Goal: Communication & Community: Answer question/provide support

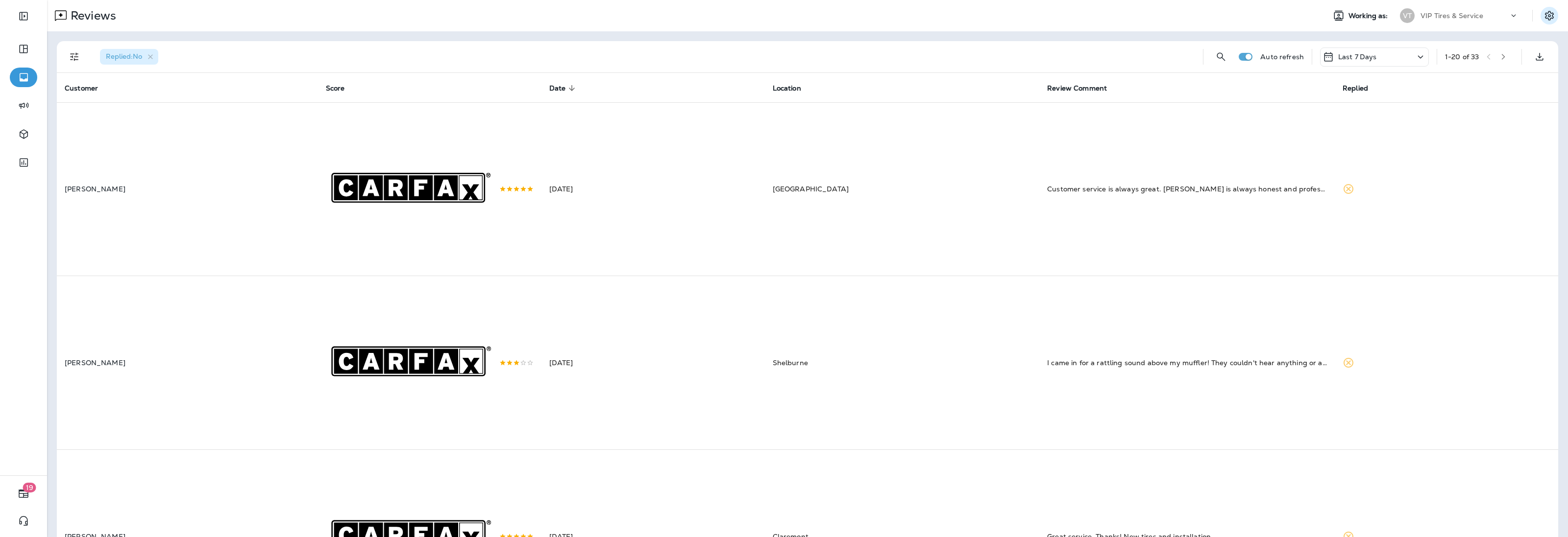
click at [1547, 18] on button "Settings" at bounding box center [1549, 15] width 18 height 18
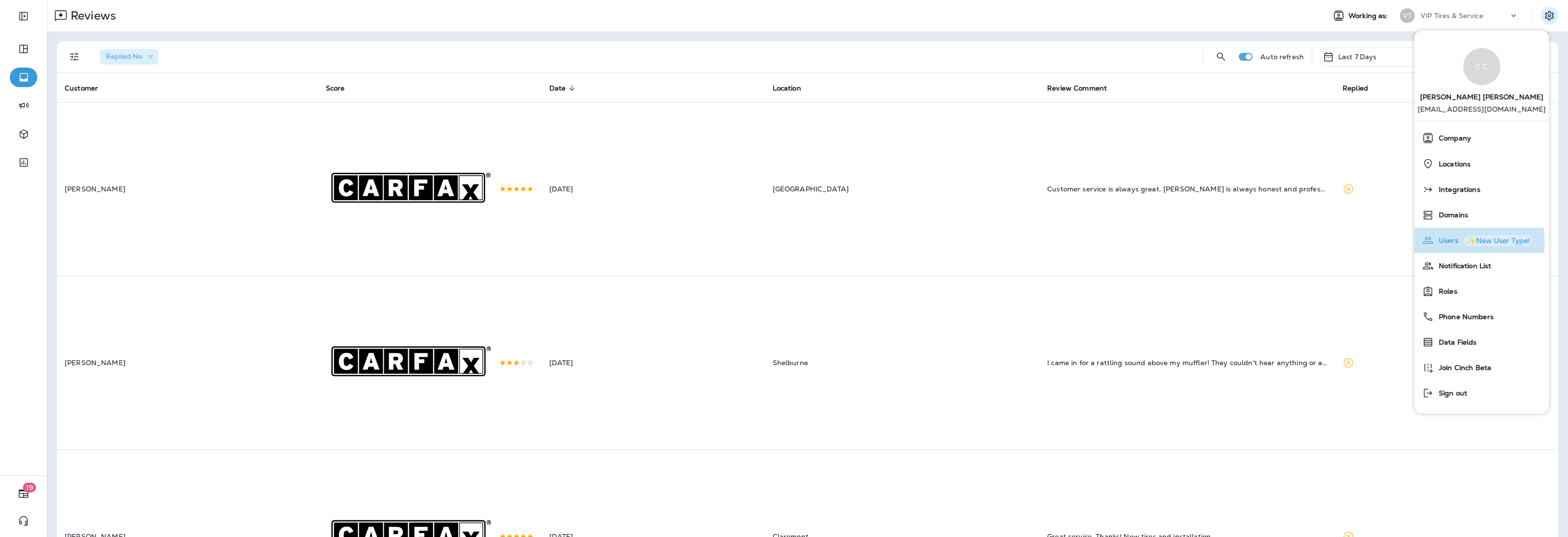
click at [1439, 241] on span "Users" at bounding box center [1446, 241] width 24 height 9
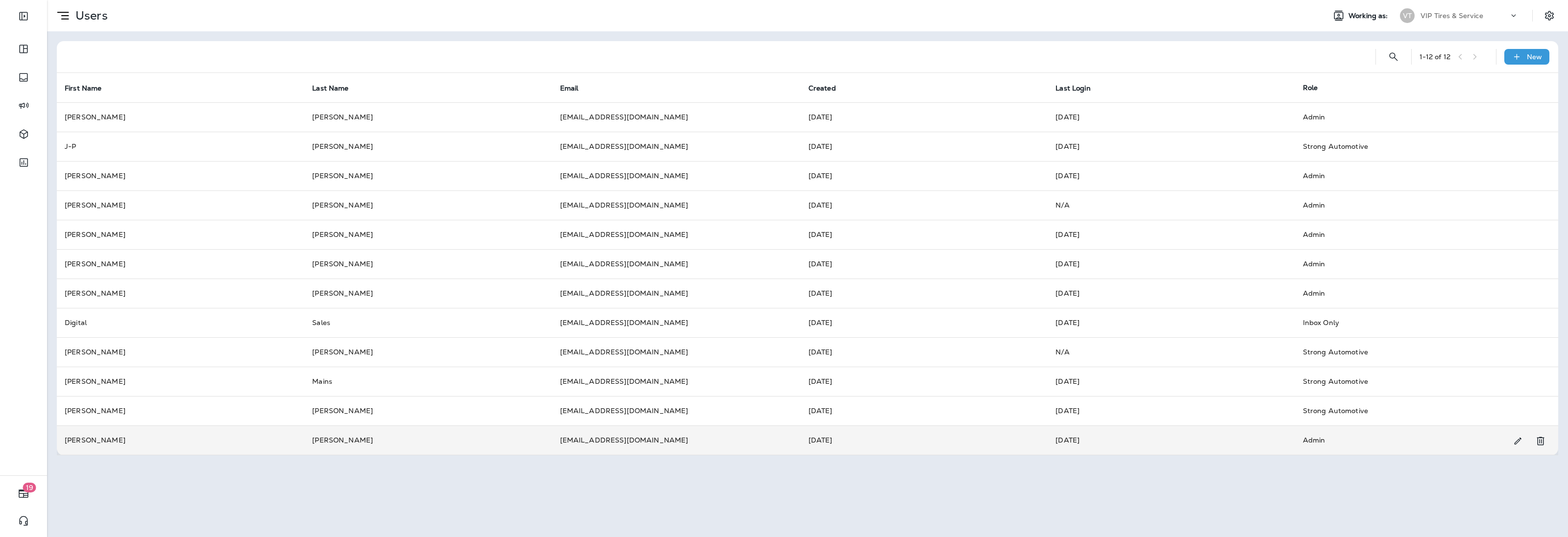
click at [108, 446] on td "[PERSON_NAME]" at bounding box center [180, 440] width 248 height 29
click at [1539, 440] on icon "Remove User" at bounding box center [1540, 442] width 7 height 9
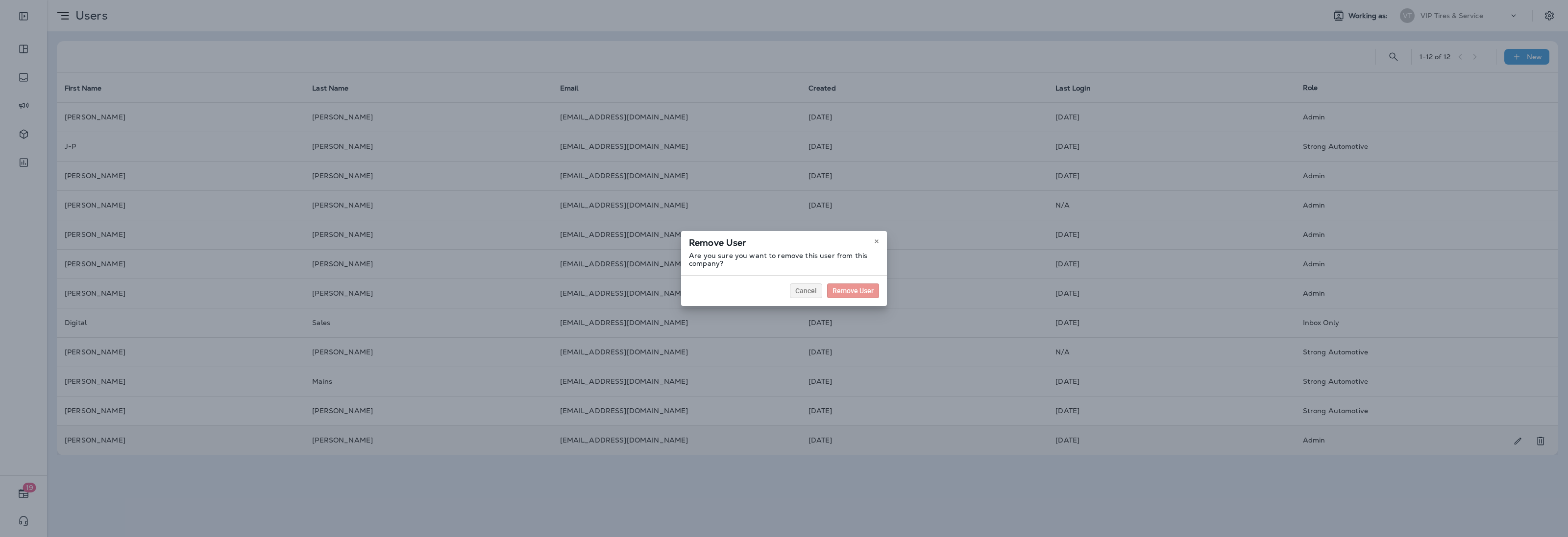
click at [1360, 504] on div "Remove User Are you sure you want to remove this user from this company? Cancel…" at bounding box center [784, 268] width 1568 height 537
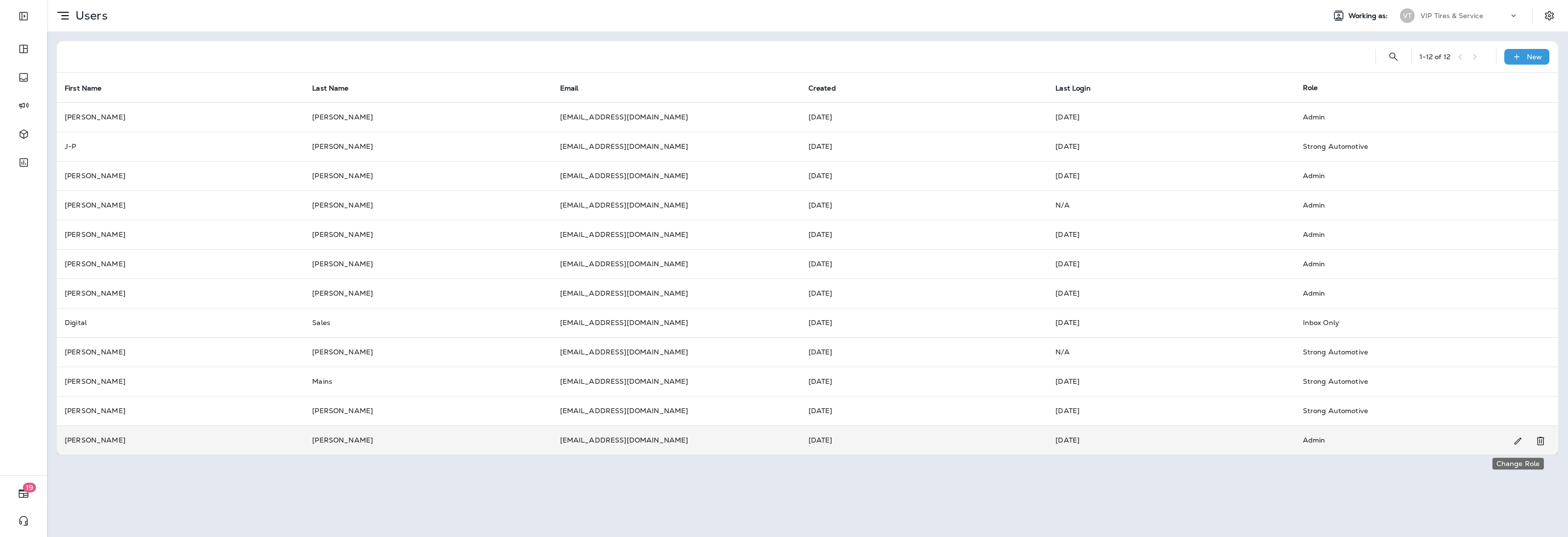
click at [1518, 440] on icon "Change Role" at bounding box center [1517, 441] width 10 height 10
select select "*"
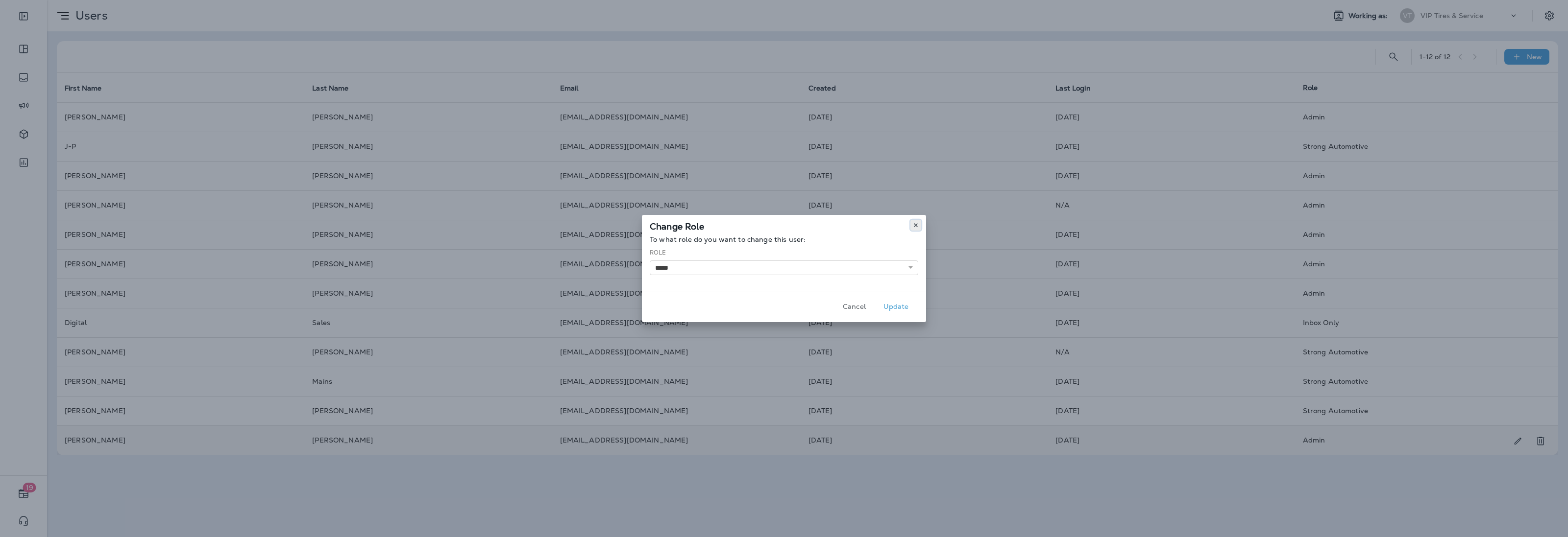
click at [917, 221] on button at bounding box center [916, 225] width 11 height 11
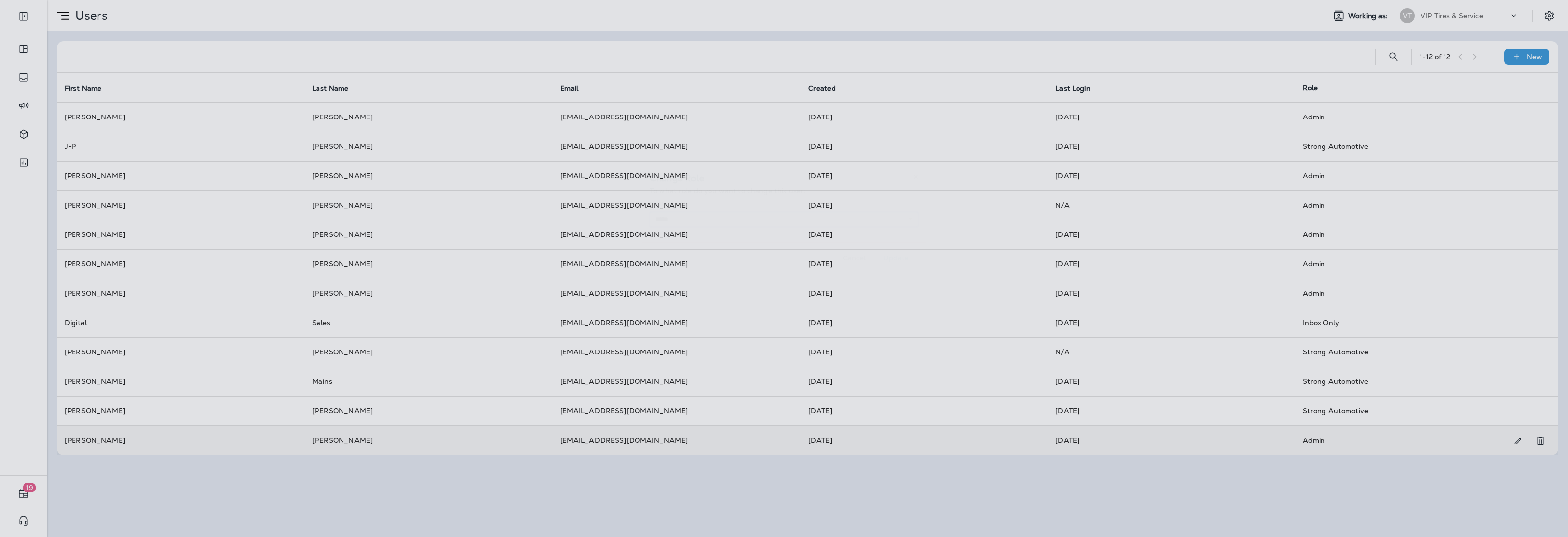
drag, startPoint x: 917, startPoint y: 223, endPoint x: 939, endPoint y: 237, distance: 26.1
click at [917, 223] on select "**********" at bounding box center [783, 220] width 268 height 15
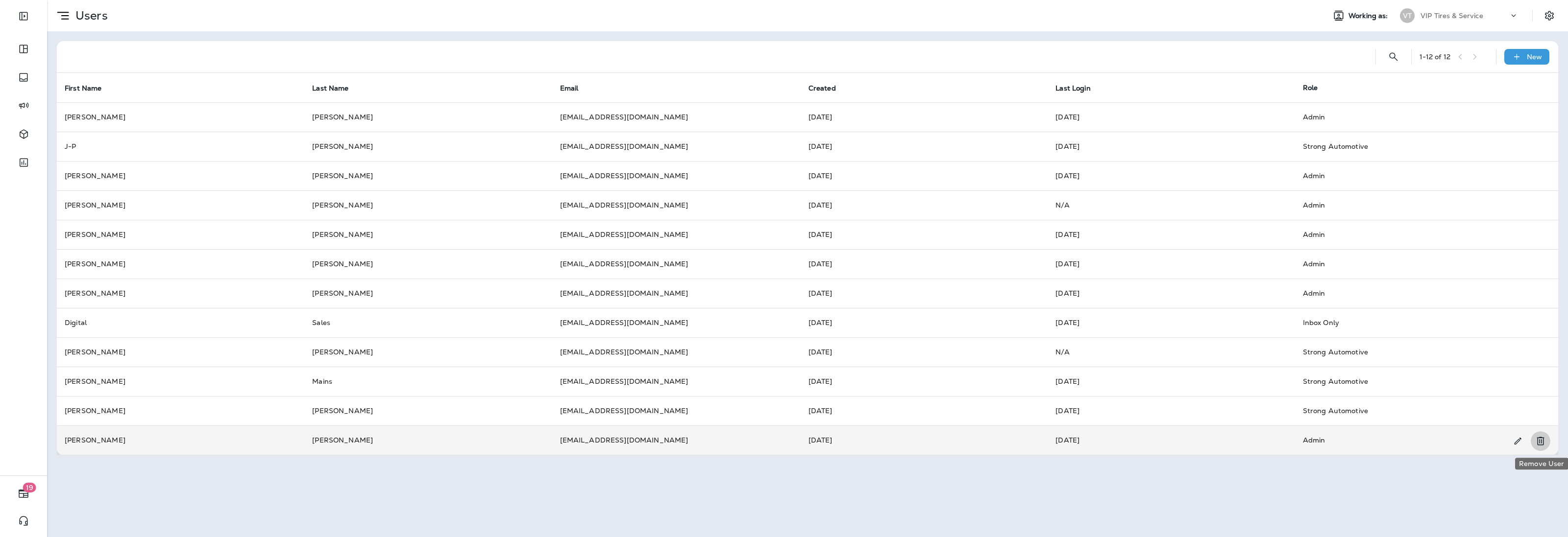
click at [1542, 442] on icon "Remove User" at bounding box center [1540, 441] width 12 height 12
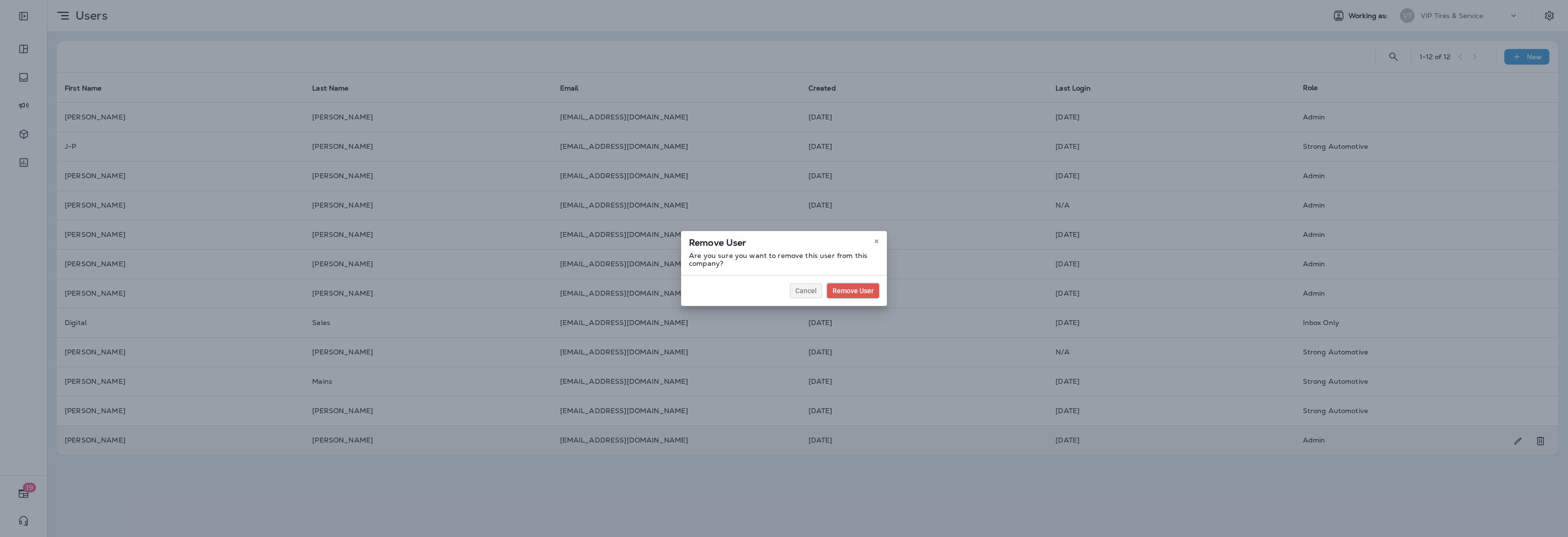
click at [846, 288] on span "Remove User" at bounding box center [853, 291] width 41 height 7
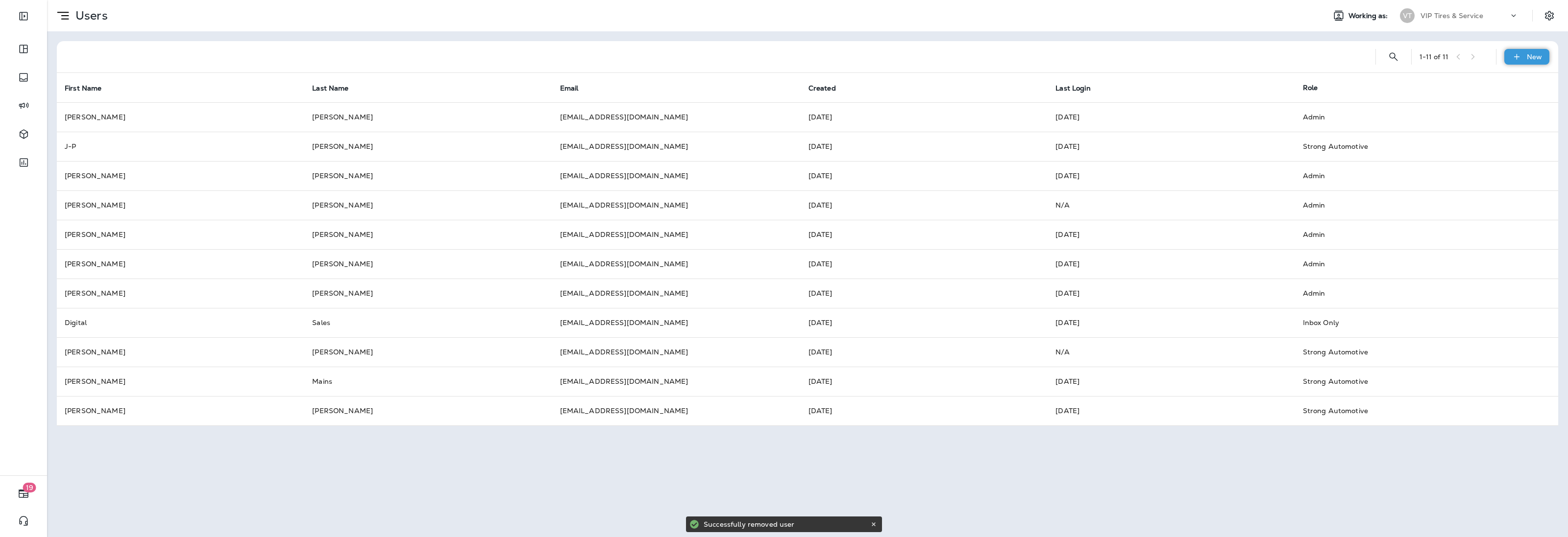
click at [1535, 54] on p "New" at bounding box center [1534, 57] width 15 height 8
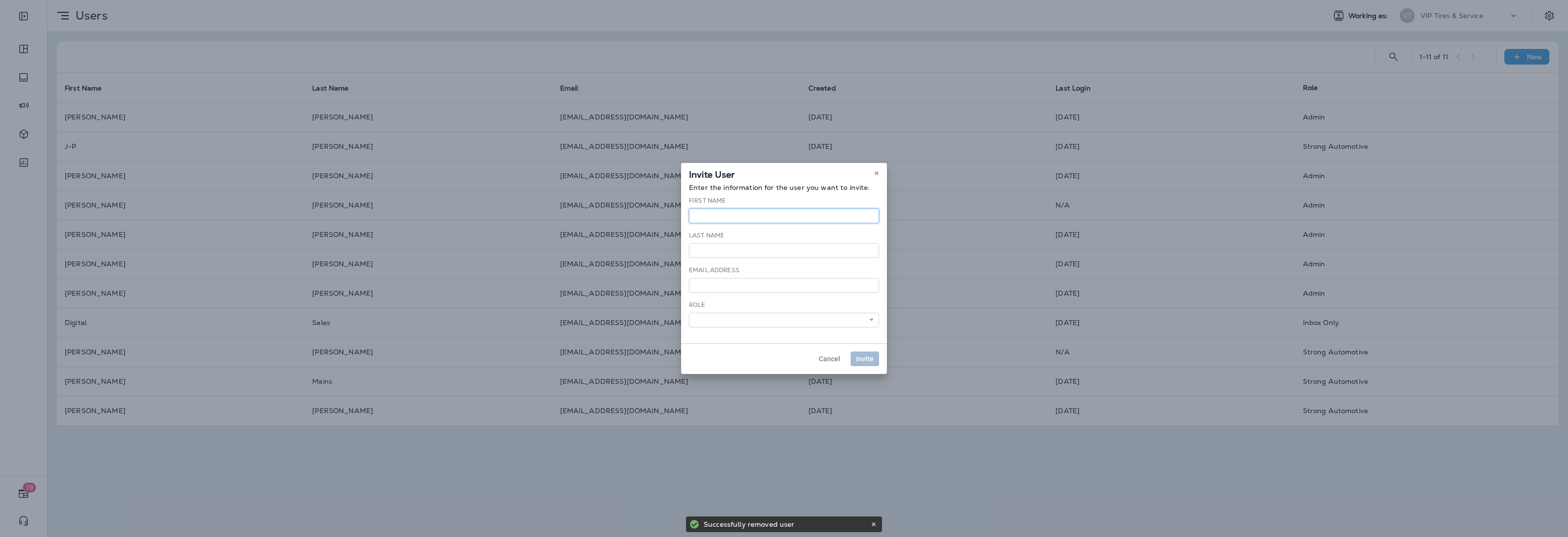
click at [698, 215] on input "text" at bounding box center [784, 216] width 190 height 15
type input "******"
click at [750, 243] on input "text" at bounding box center [784, 251] width 190 height 15
type input "******"
click at [719, 289] on input "email" at bounding box center [784, 285] width 190 height 15
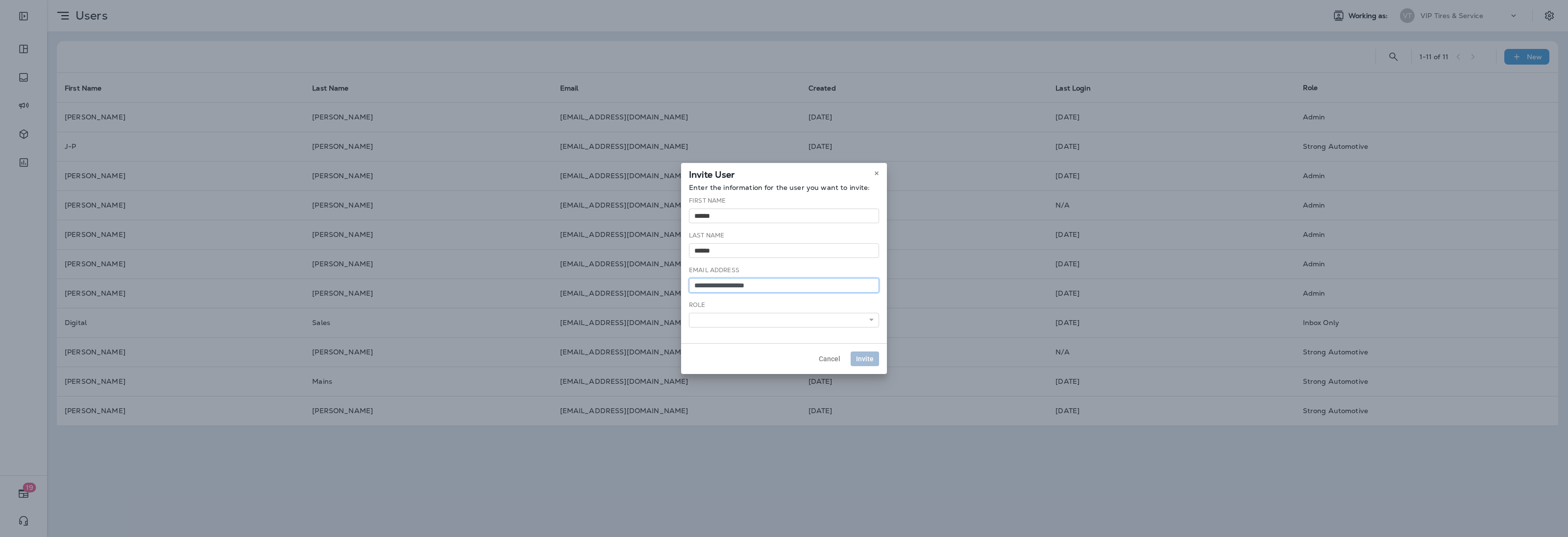
type input "**********"
drag, startPoint x: 796, startPoint y: 318, endPoint x: 797, endPoint y: 325, distance: 7.1
click at [796, 318] on select "**********" at bounding box center [784, 320] width 190 height 15
select select "*"
click at [689, 313] on select "**********" at bounding box center [784, 320] width 190 height 15
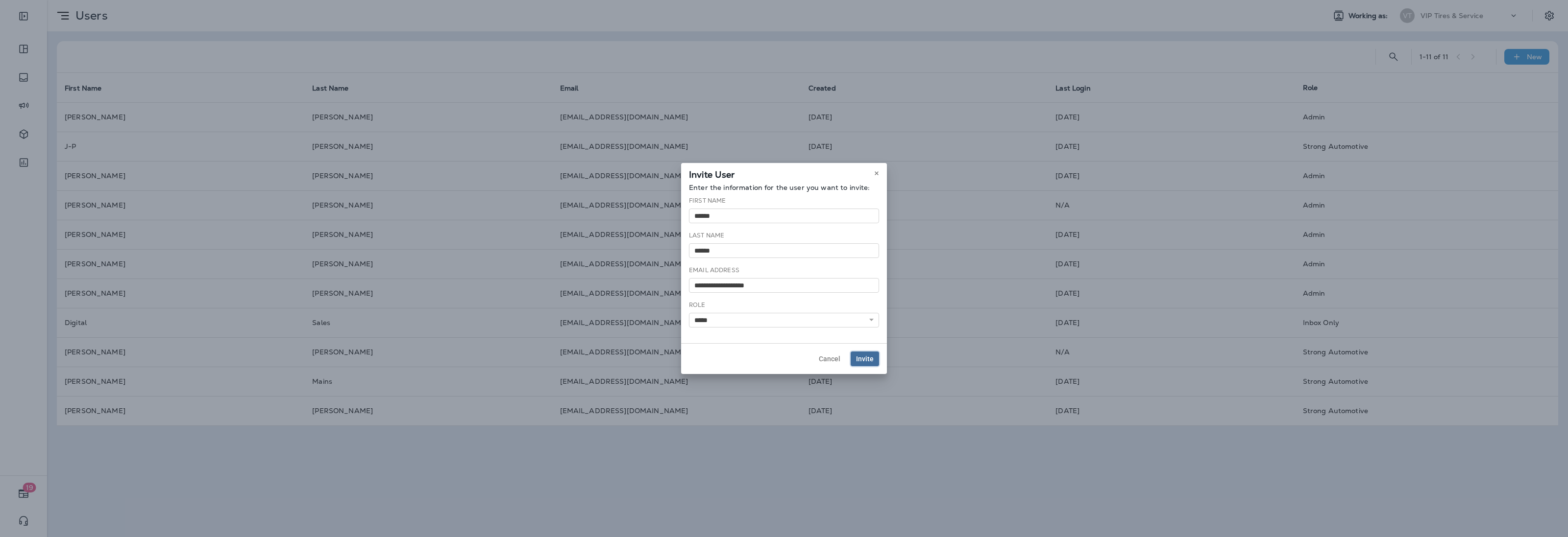
click at [872, 362] on span "Invite" at bounding box center [864, 358] width 18 height 7
select select
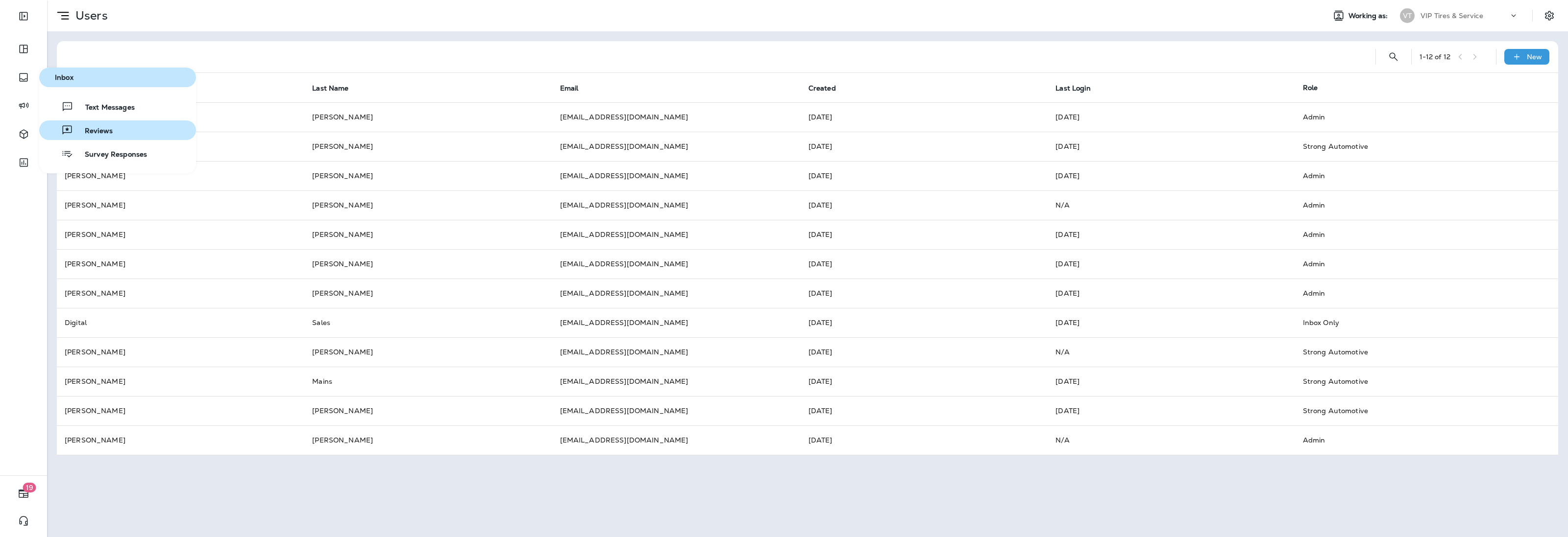
click at [102, 129] on span "Reviews" at bounding box center [93, 131] width 40 height 9
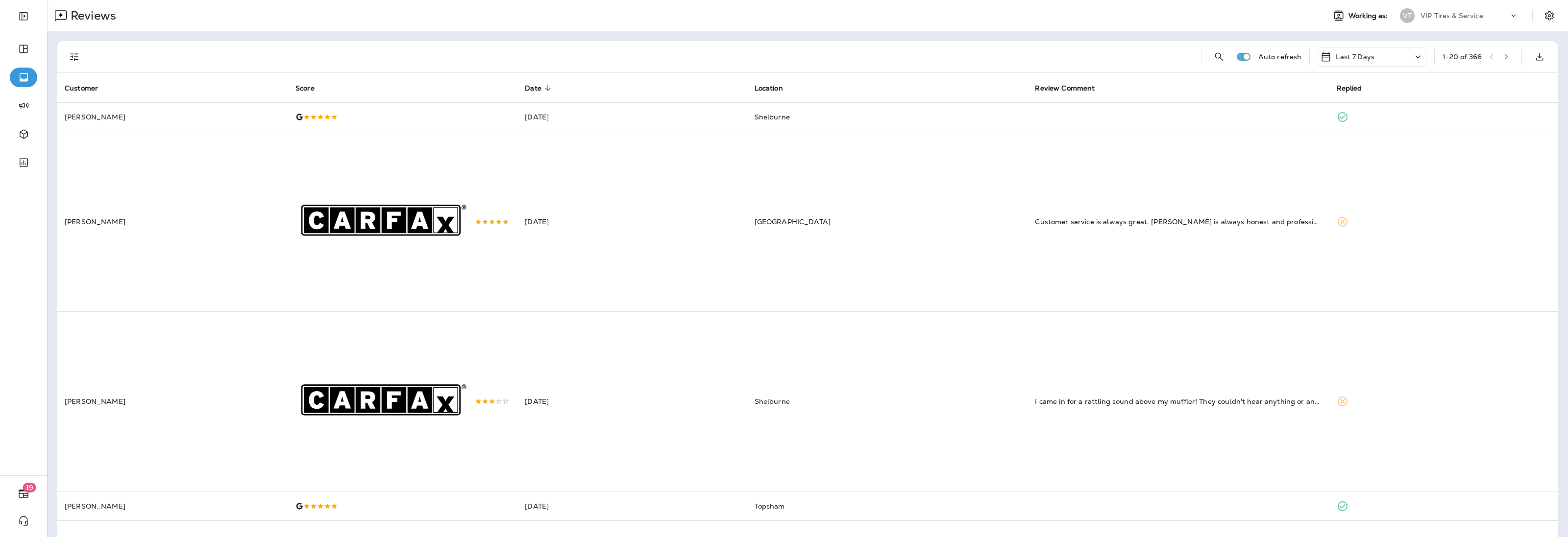
click at [72, 58] on icon "Filters" at bounding box center [74, 57] width 12 height 12
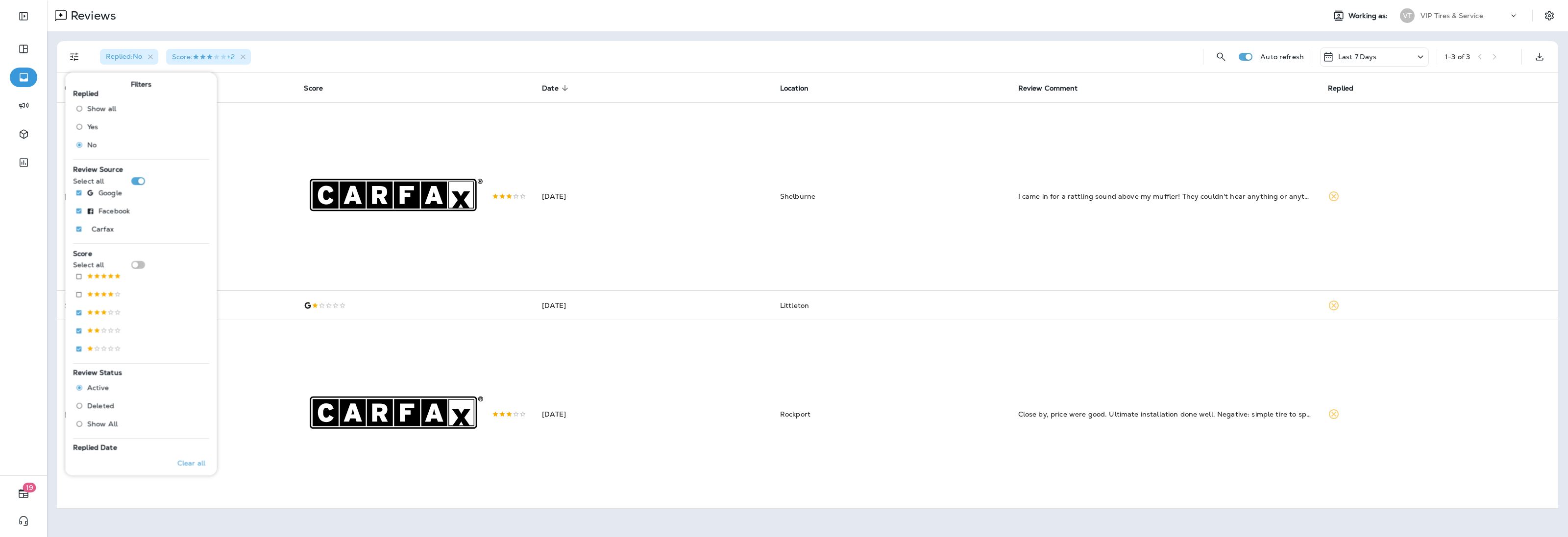
click at [397, 61] on div "Replied : No Score : +2" at bounding box center [643, 57] width 1103 height 32
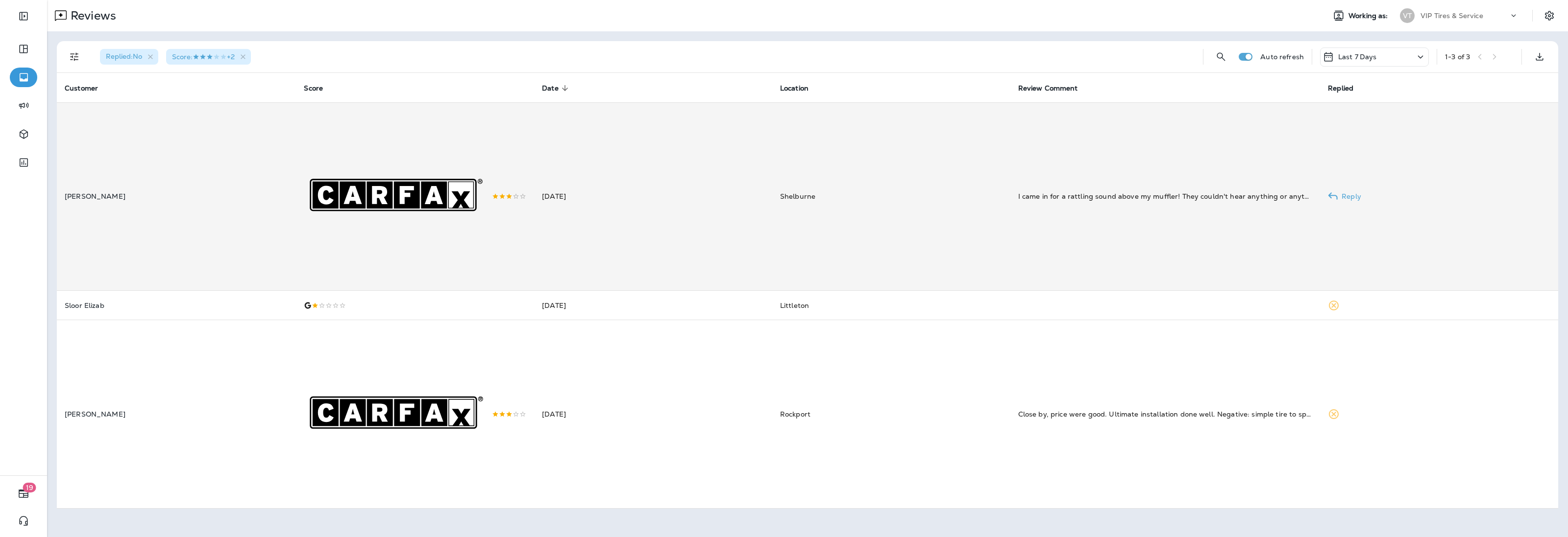
click at [611, 234] on td "[DATE]" at bounding box center [653, 196] width 238 height 189
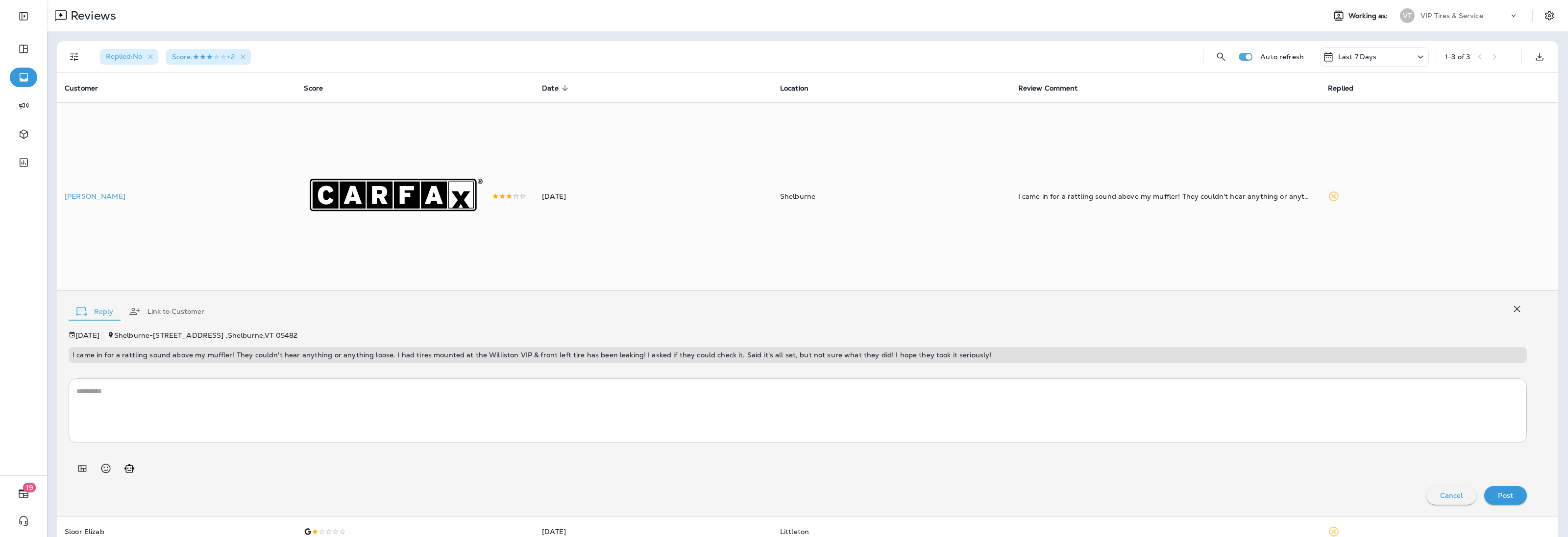
click at [432, 358] on p "I came in for a rattling sound above my muffler! They couldn't hear anything or…" at bounding box center [797, 355] width 1451 height 8
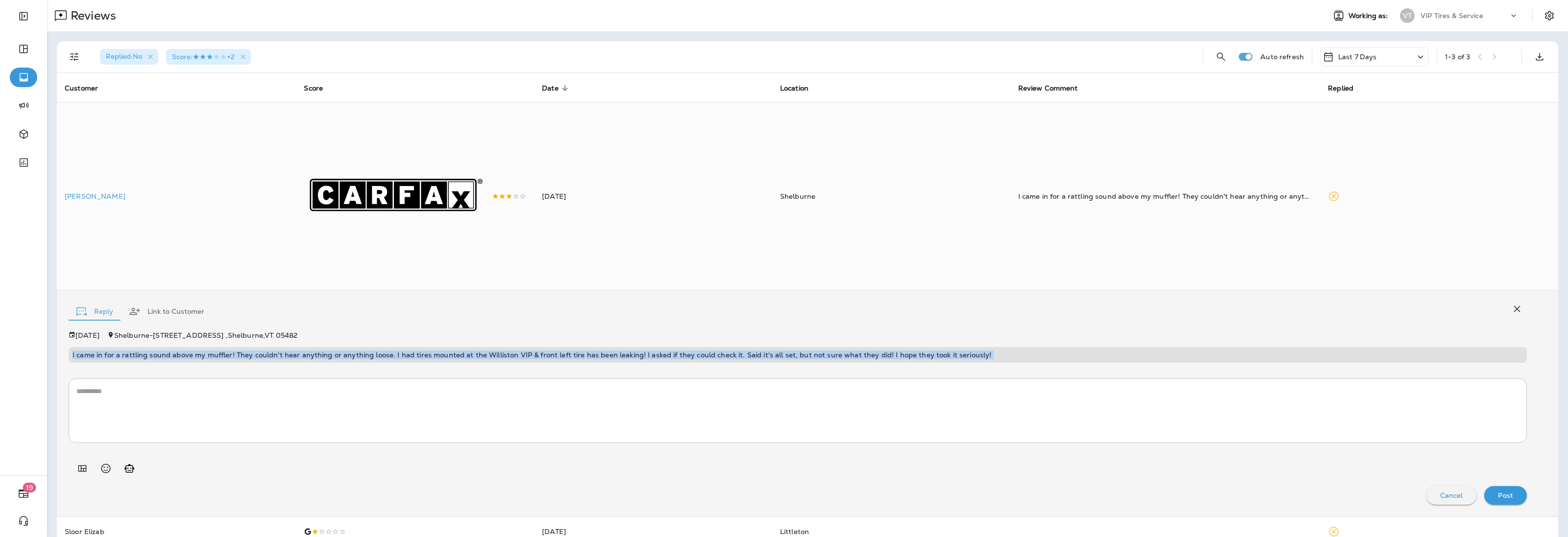
click at [432, 358] on p "I came in for a rattling sound above my muffler! They couldn't hear anything or…" at bounding box center [797, 355] width 1451 height 8
copy p "I came in for a rattling sound above my muffler! They couldn't hear anything or…"
click at [82, 466] on icon "Add in a premade template" at bounding box center [82, 468] width 12 height 12
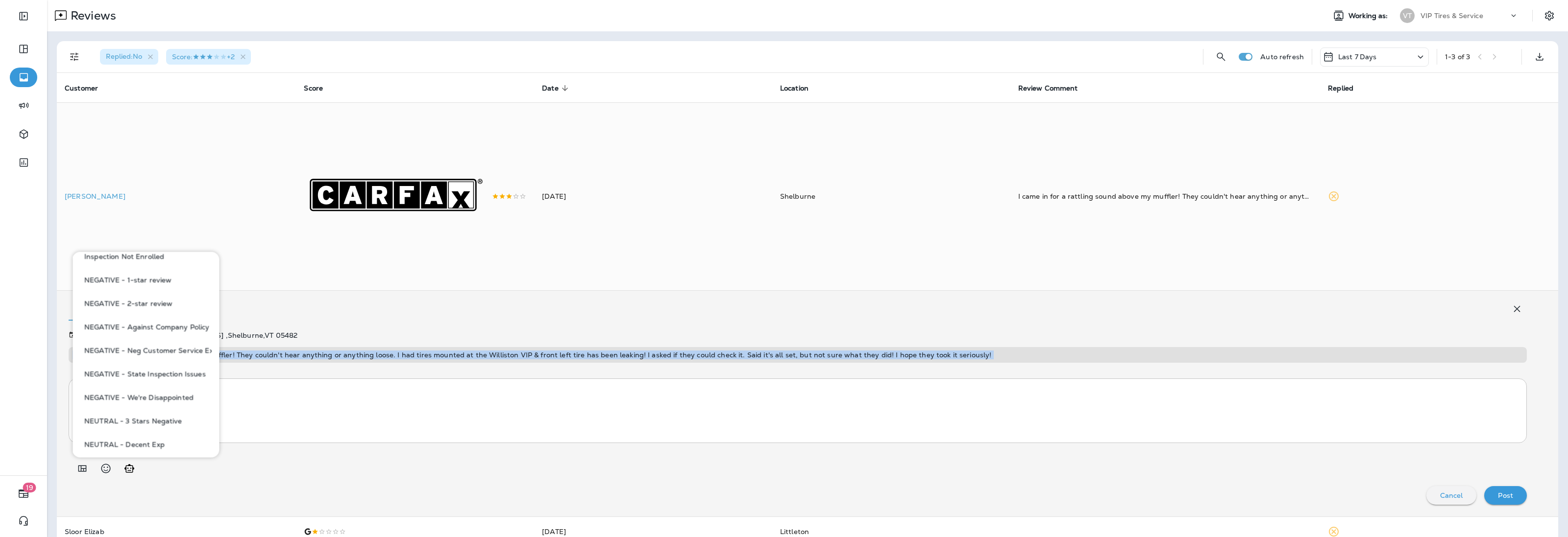
scroll to position [428, 0]
click at [156, 373] on button "NEUTRAL - 3 Stars Negative" at bounding box center [146, 373] width 131 height 24
type textarea "**********"
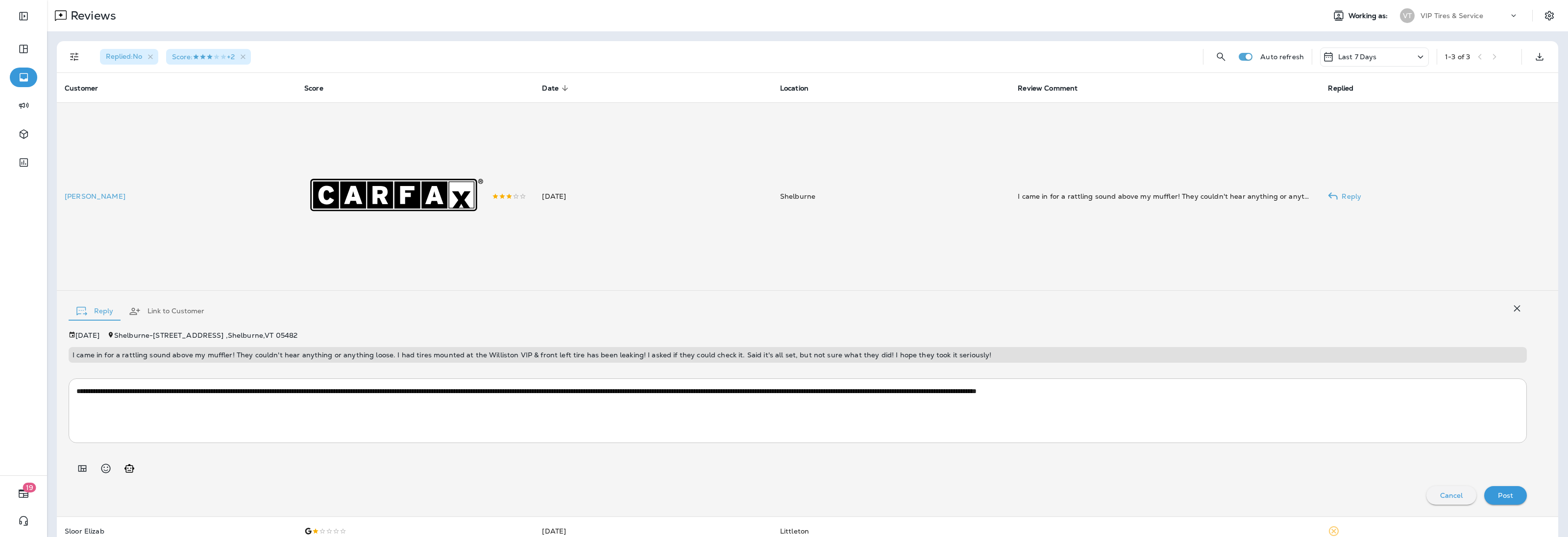
click at [83, 196] on p "[PERSON_NAME]" at bounding box center [177, 196] width 224 height 8
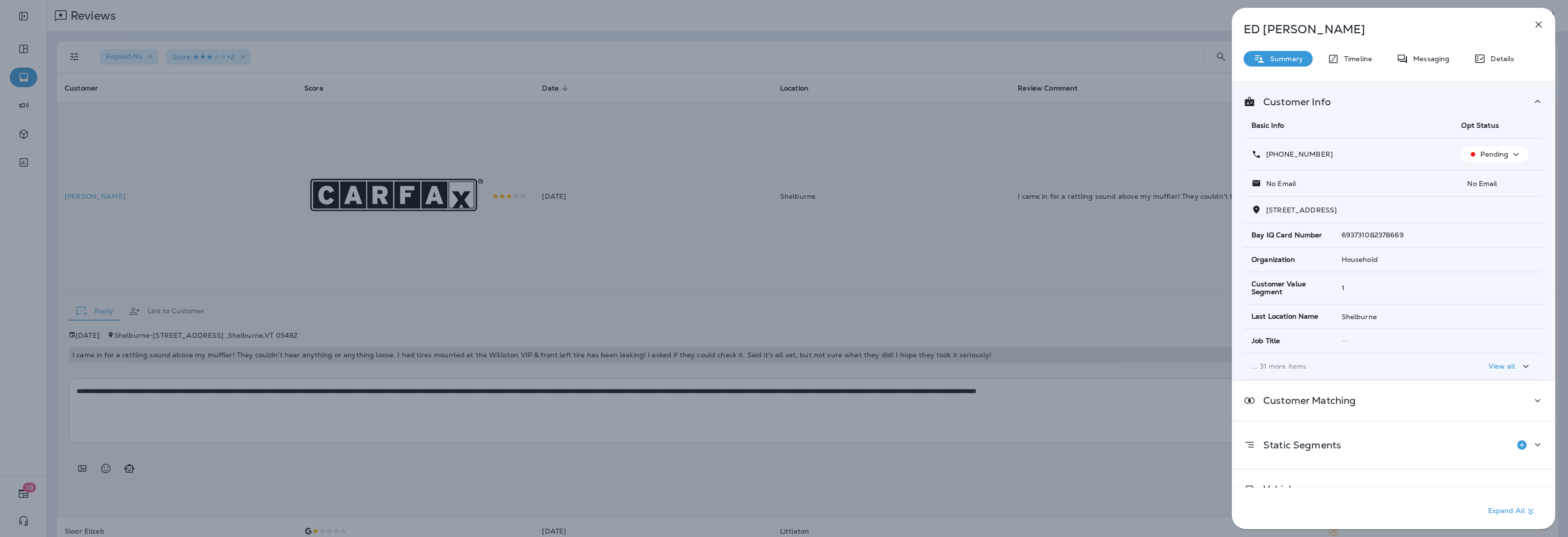
drag, startPoint x: 1331, startPoint y: 156, endPoint x: 1274, endPoint y: 151, distance: 57.2
click at [1274, 151] on div "[PHONE_NUMBER]" at bounding box center [1348, 154] width 194 height 10
copy p "[PHONE_NUMBER]"
click at [1534, 23] on icon "button" at bounding box center [1538, 24] width 12 height 12
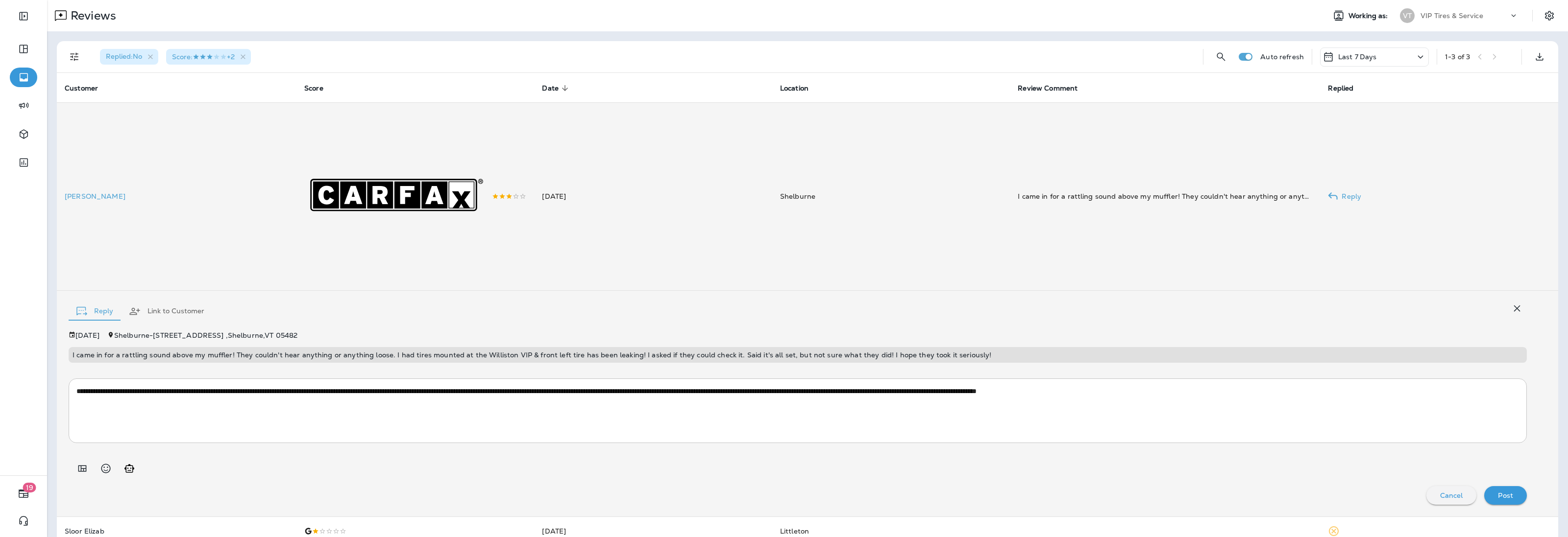
click at [1498, 493] on p "Post" at bounding box center [1505, 495] width 15 height 8
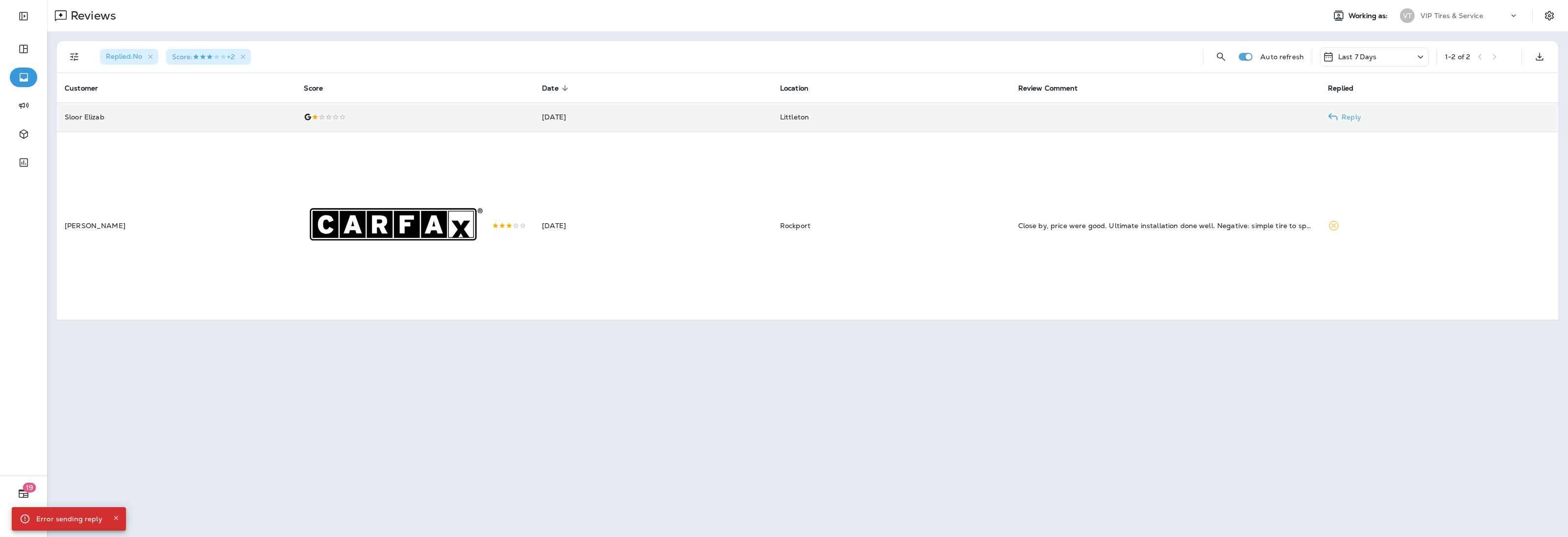
click at [358, 120] on div at bounding box center [415, 117] width 222 height 8
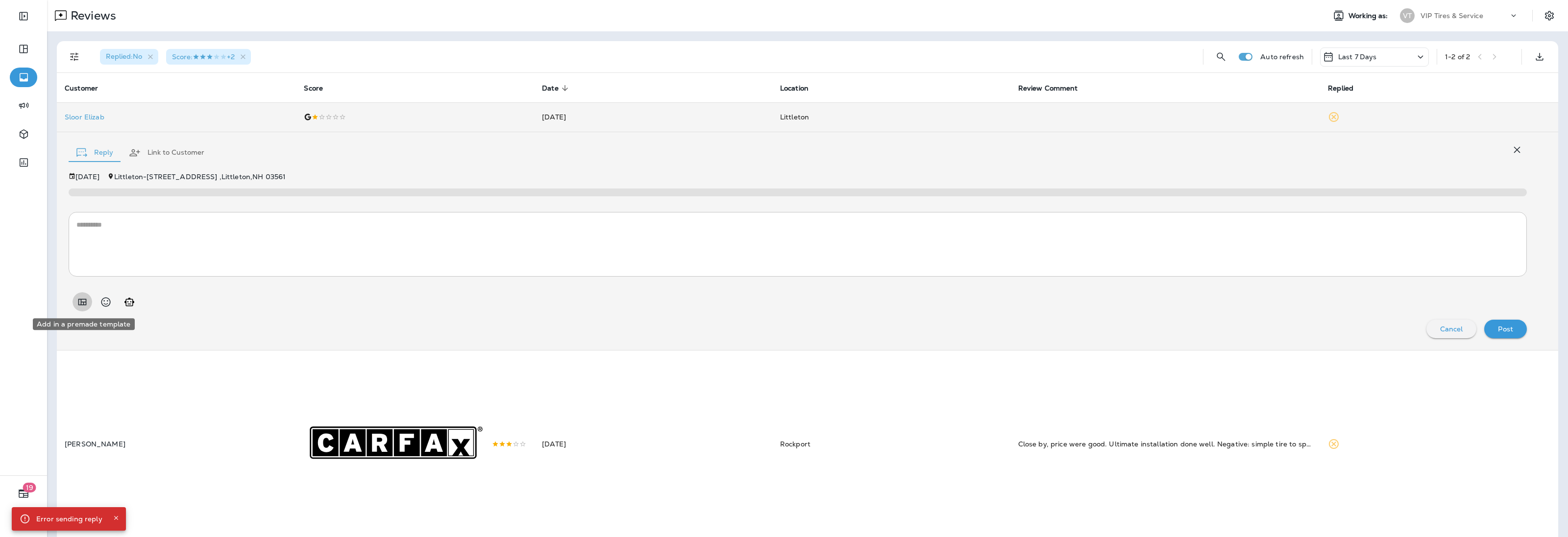
click at [80, 297] on icon "Add in a premade template" at bounding box center [82, 302] width 12 height 12
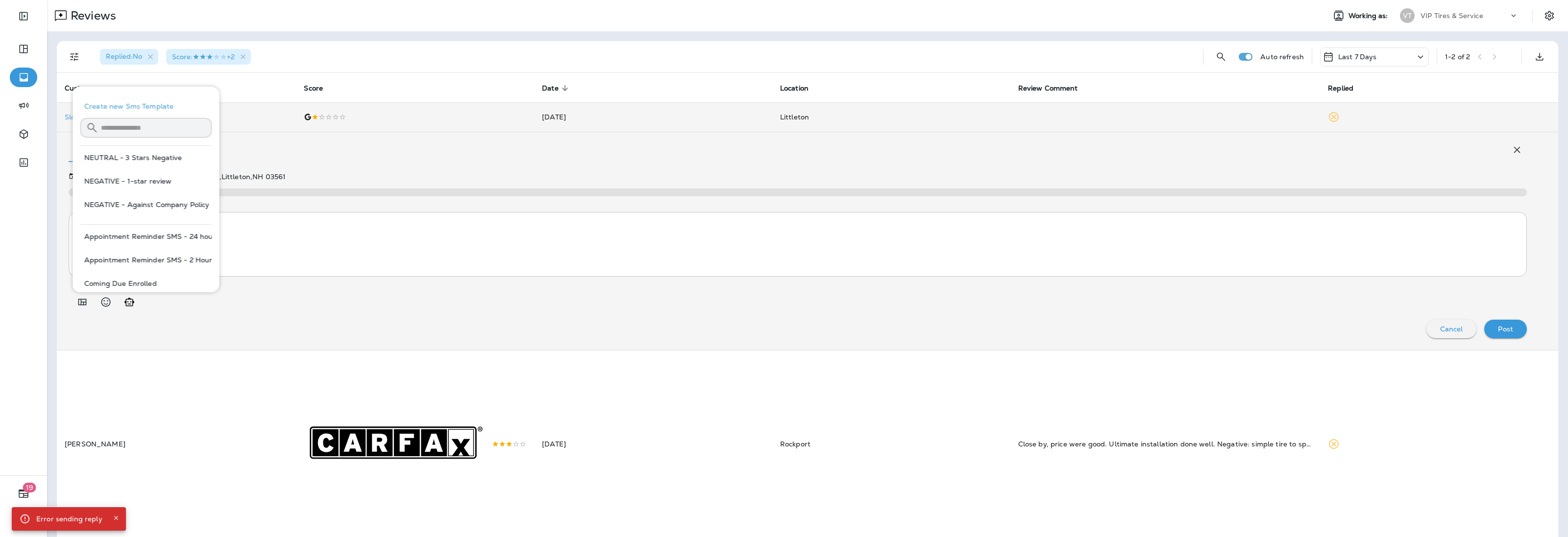
click at [135, 178] on button "NEGATIVE - 1-star review" at bounding box center [146, 181] width 131 height 24
type textarea "**********"
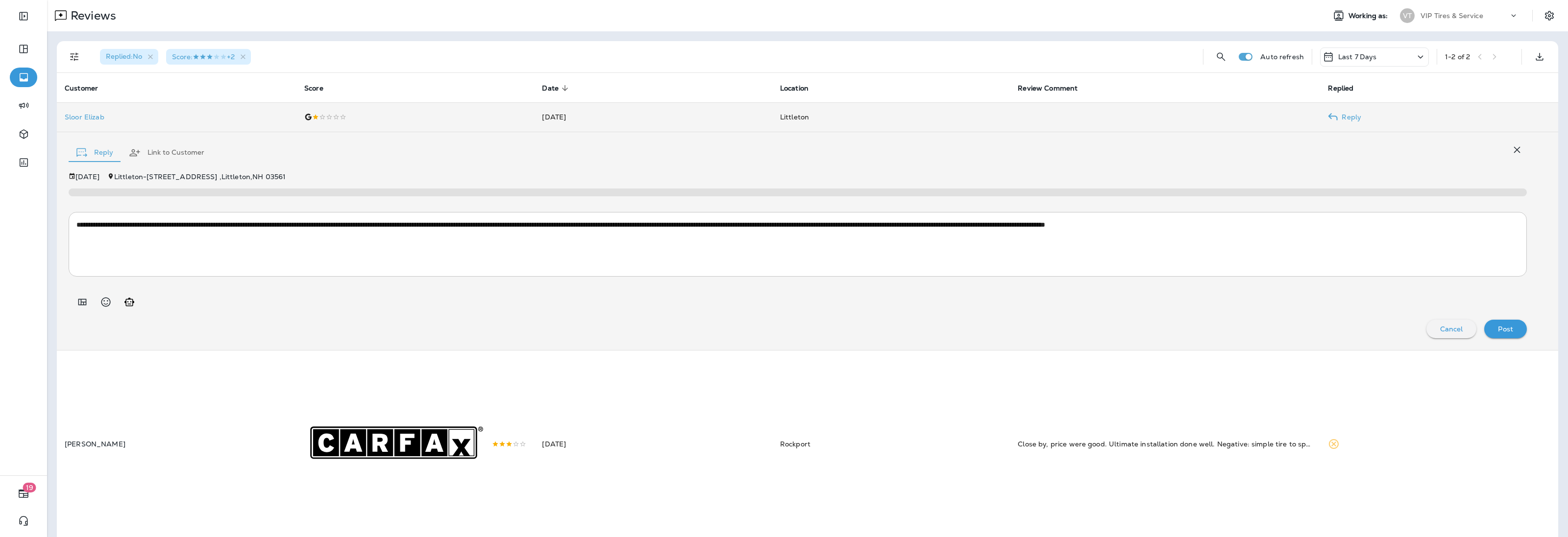
click at [92, 120] on p "Sloor Elizab" at bounding box center [177, 117] width 224 height 8
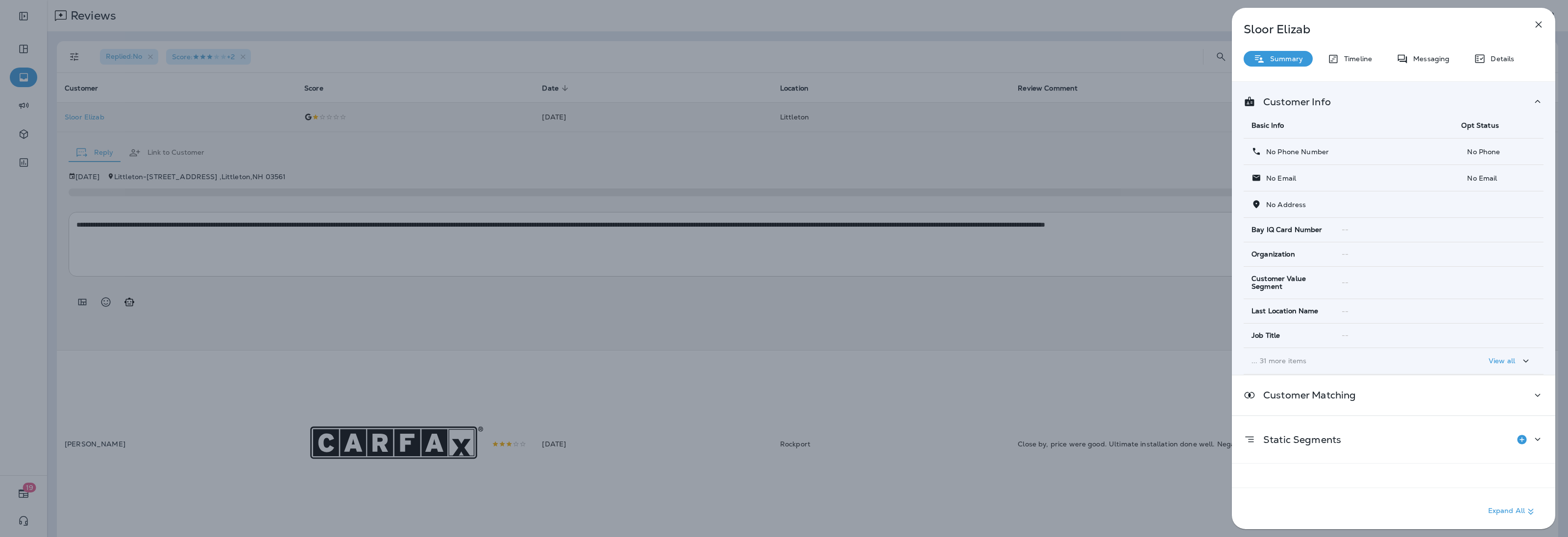
click at [1155, 301] on div "Sloor Elizab Summary Timeline Messaging Details Customer Info Basic Info Opt St…" at bounding box center [784, 268] width 1568 height 537
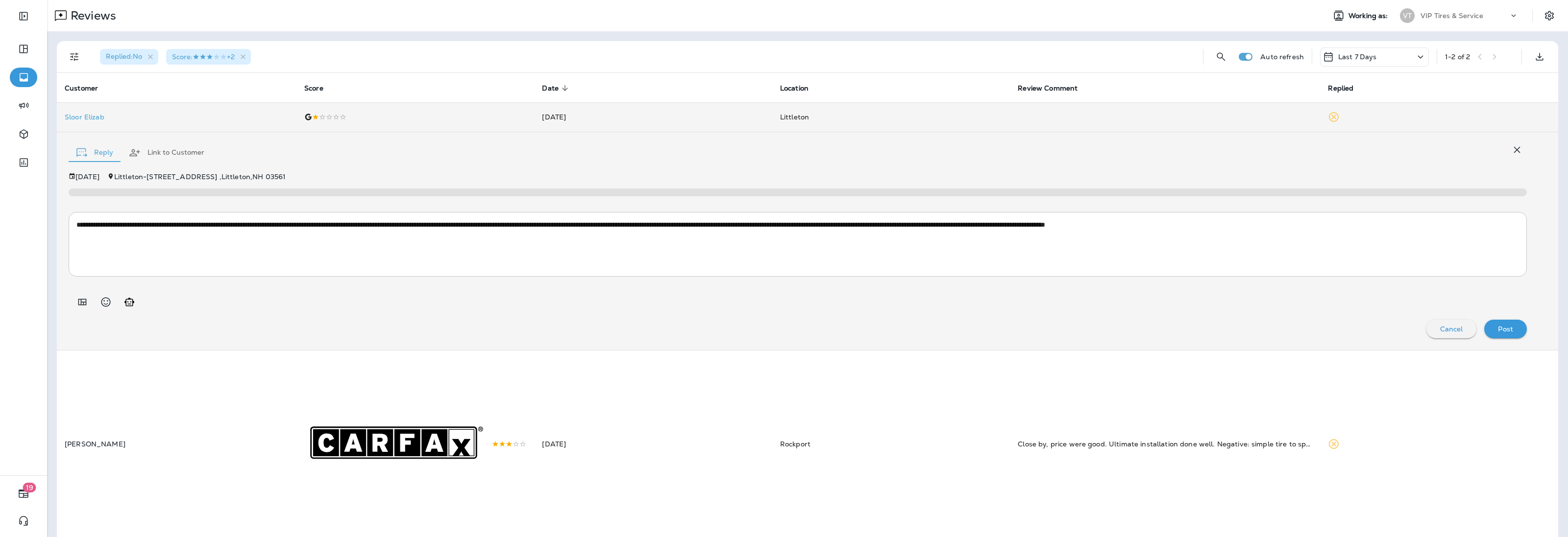
click at [1501, 329] on p "Post" at bounding box center [1505, 329] width 15 height 8
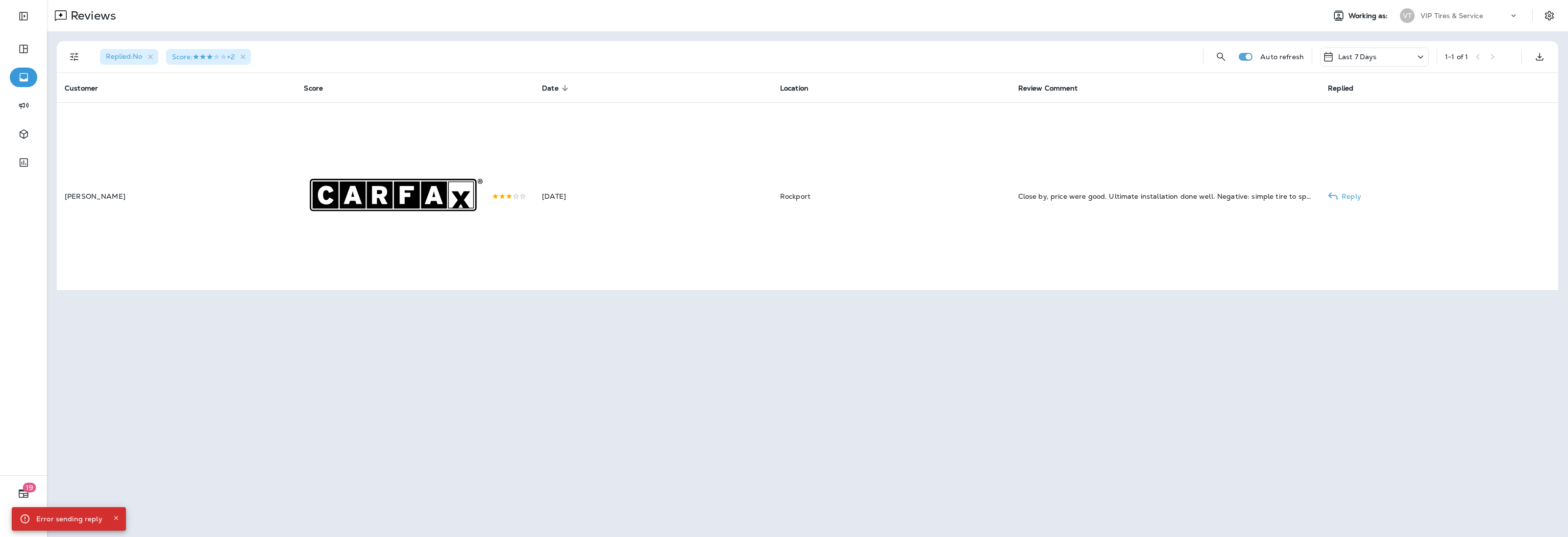
click at [575, 241] on td "[DATE]" at bounding box center [653, 196] width 238 height 189
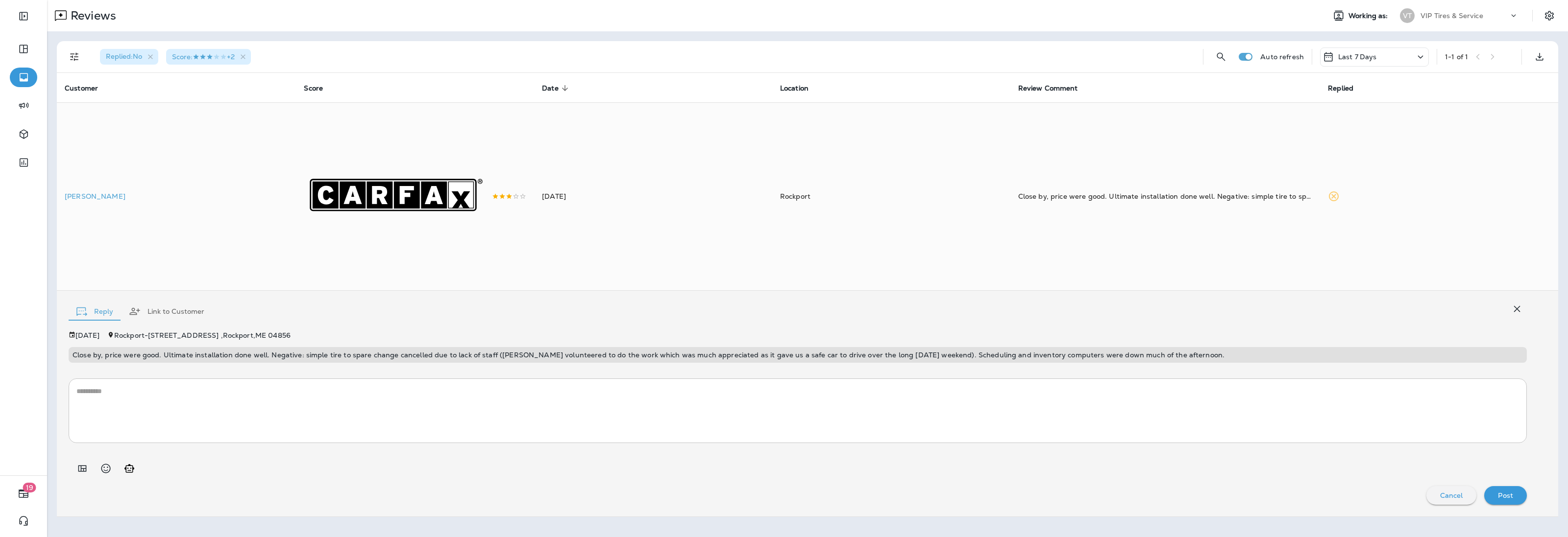
click at [403, 356] on p "Close by, price were good. Ultimate installation done well. Negative: simple ti…" at bounding box center [797, 355] width 1451 height 8
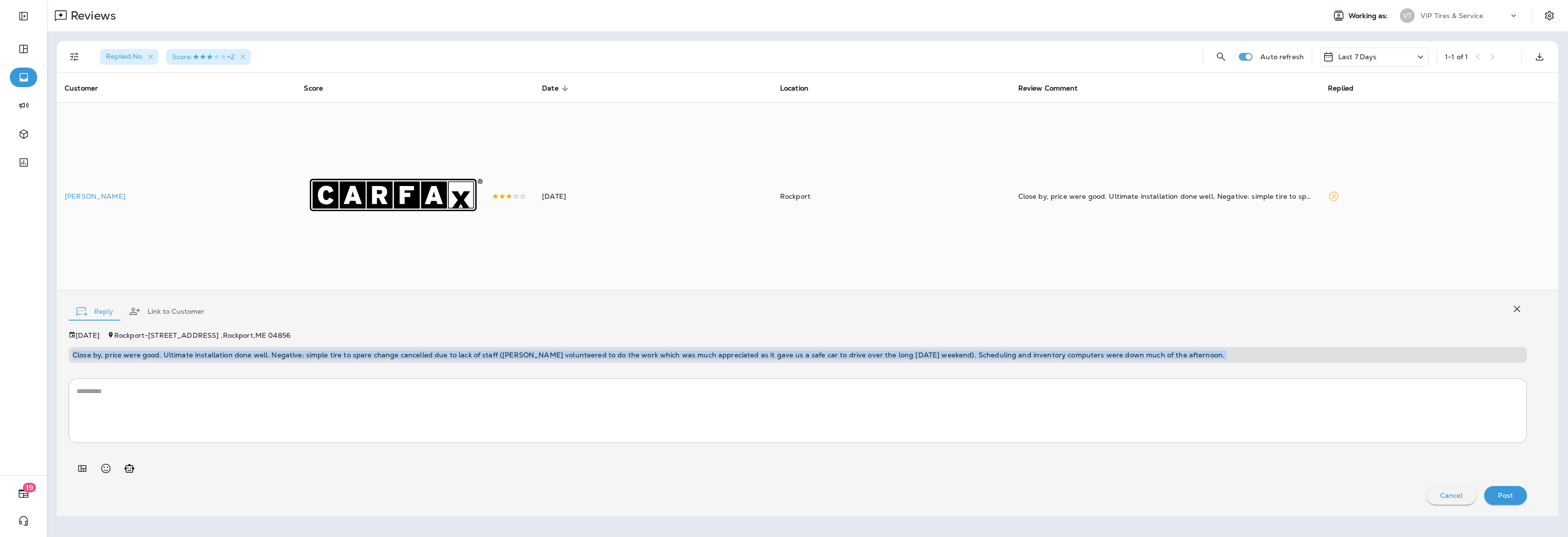
click at [403, 356] on p "Close by, price were good. Ultimate installation done well. Negative: simple ti…" at bounding box center [797, 355] width 1451 height 8
copy p "Close by, price were good. Ultimate installation done well. Negative: simple ti…"
click at [81, 464] on icon "Add in a premade template" at bounding box center [82, 468] width 12 height 12
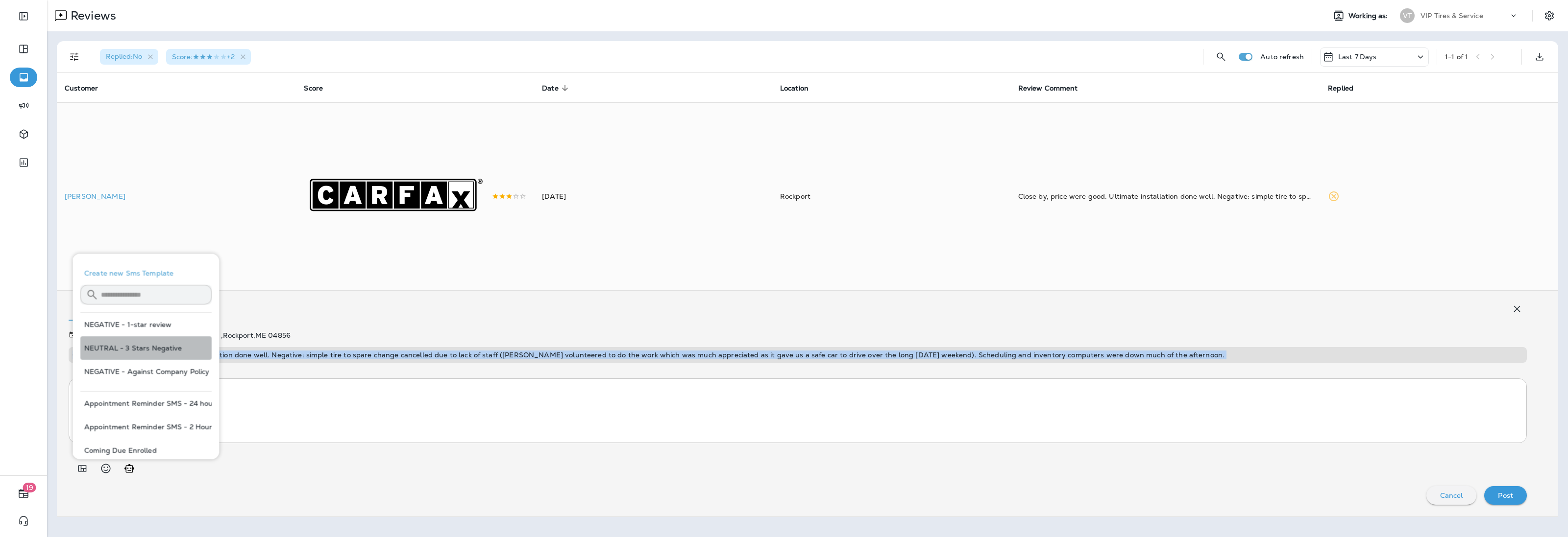
click at [153, 349] on button "NEUTRAL - 3 Stars Negative" at bounding box center [146, 348] width 131 height 24
type textarea "**********"
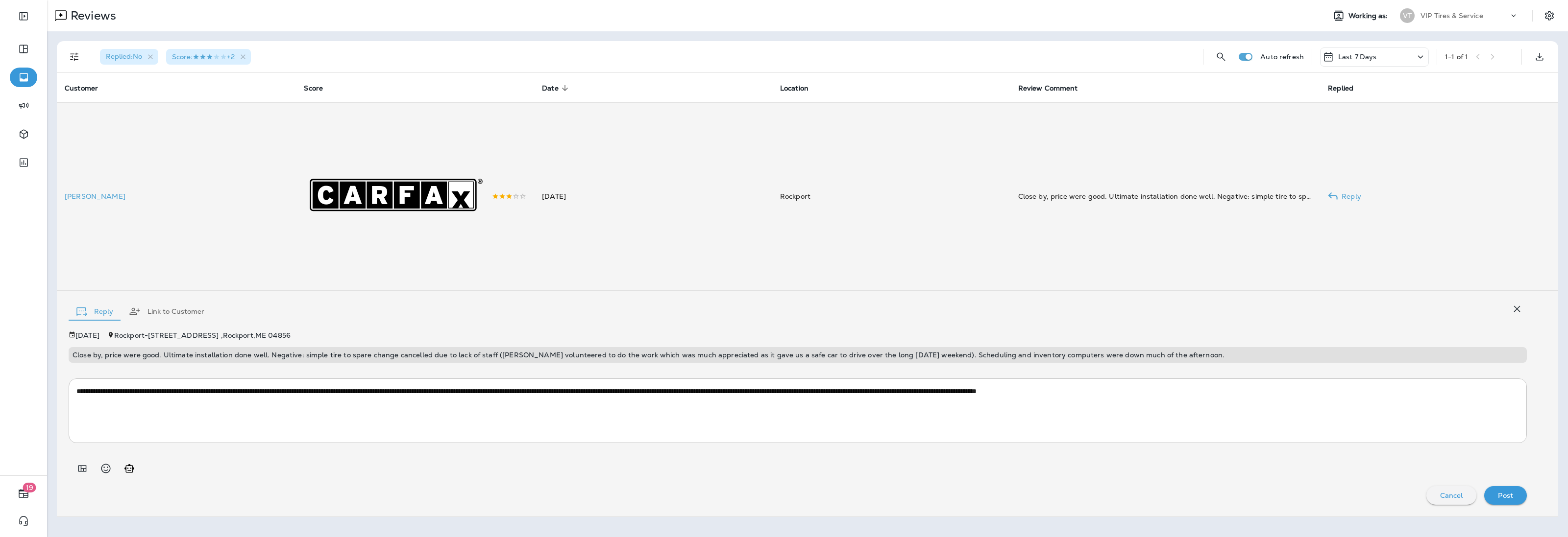
click at [74, 194] on p "[PERSON_NAME]" at bounding box center [176, 196] width 223 height 8
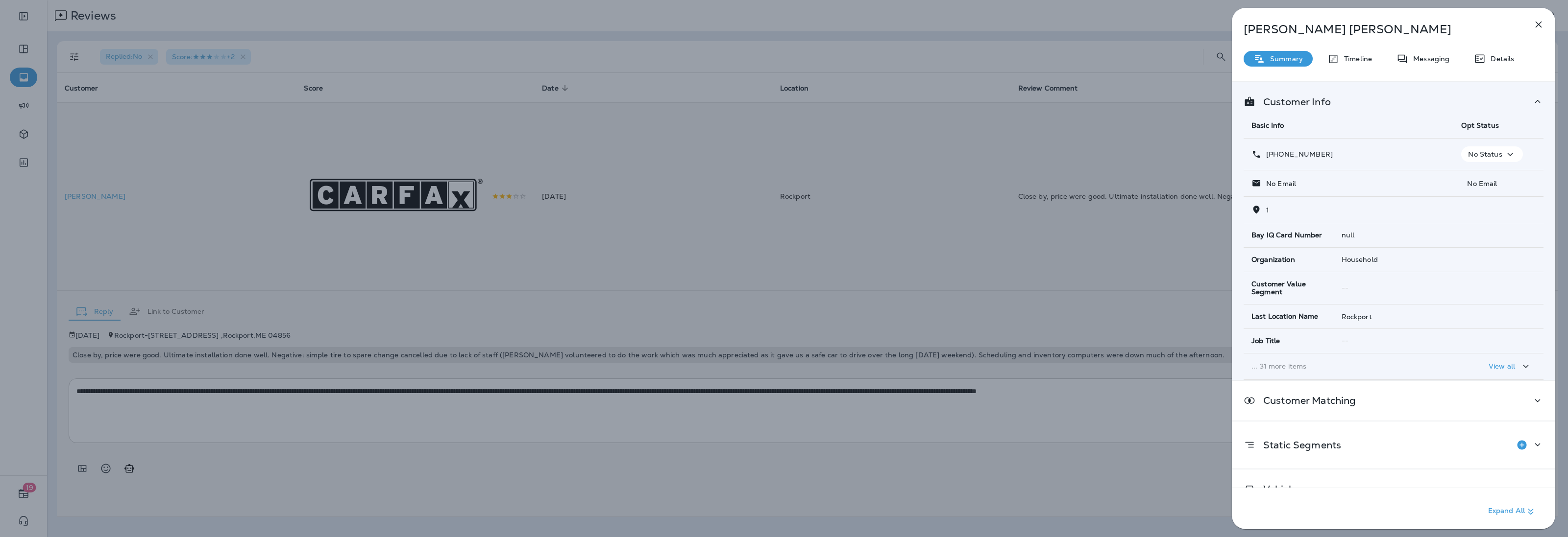
drag, startPoint x: 1328, startPoint y: 157, endPoint x: 1275, endPoint y: 160, distance: 53.1
click at [1275, 160] on td "[PHONE_NUMBER]" at bounding box center [1348, 154] width 210 height 32
copy p "[PHONE_NUMBER]"
click at [966, 351] on div "[PERSON_NAME] Summary Timeline Messaging Details Customer Info Basic Info Opt S…" at bounding box center [784, 268] width 1568 height 537
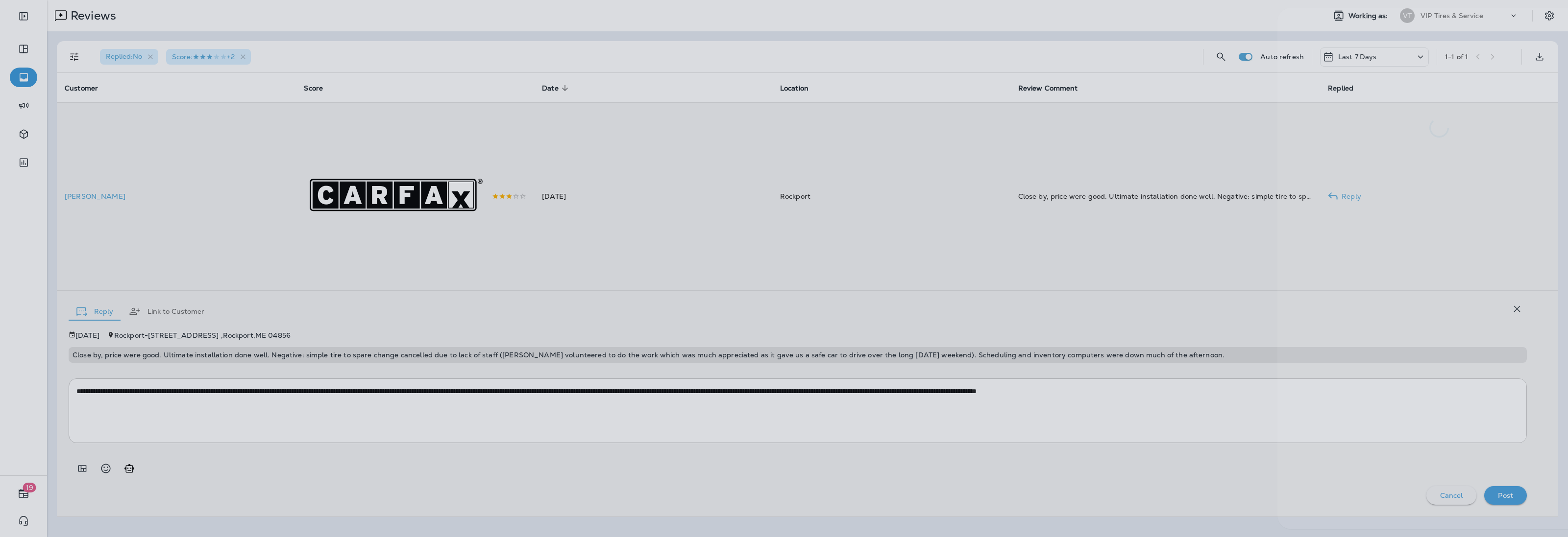
click at [966, 351] on div at bounding box center [830, 268] width 1568 height 537
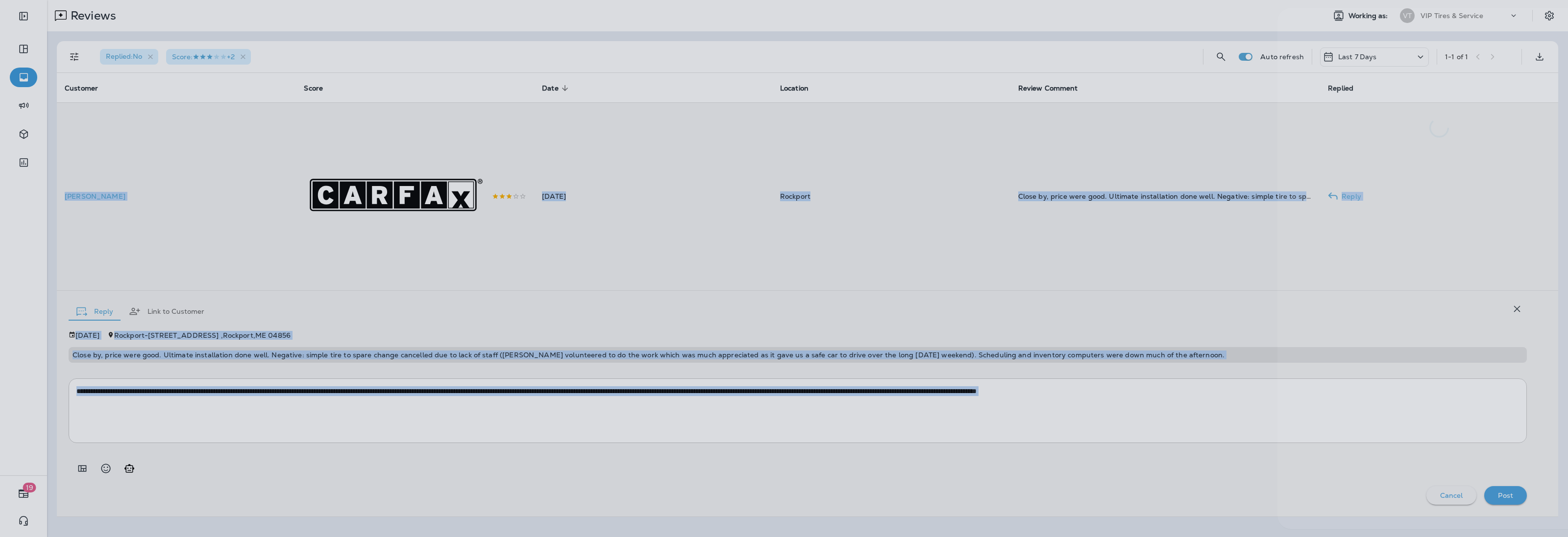
click at [966, 351] on div at bounding box center [830, 268] width 1568 height 537
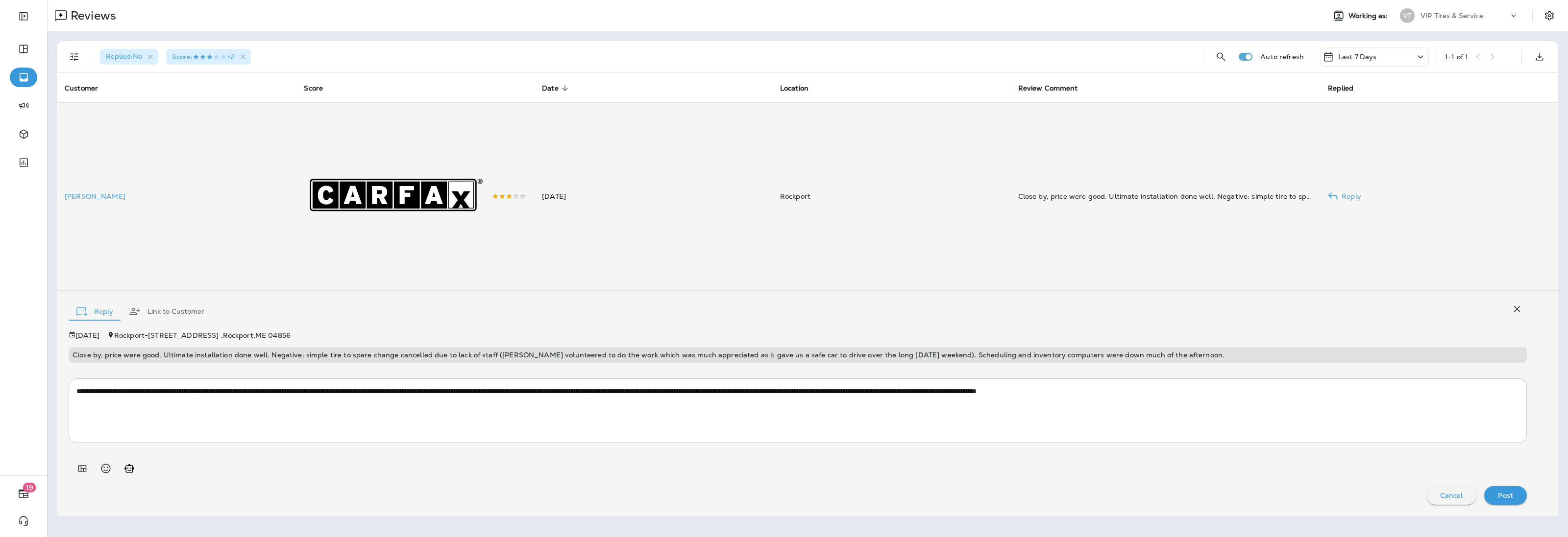
click at [963, 355] on p "Close by, price were good. Ultimate installation done well. Negative: simple ti…" at bounding box center [797, 355] width 1451 height 8
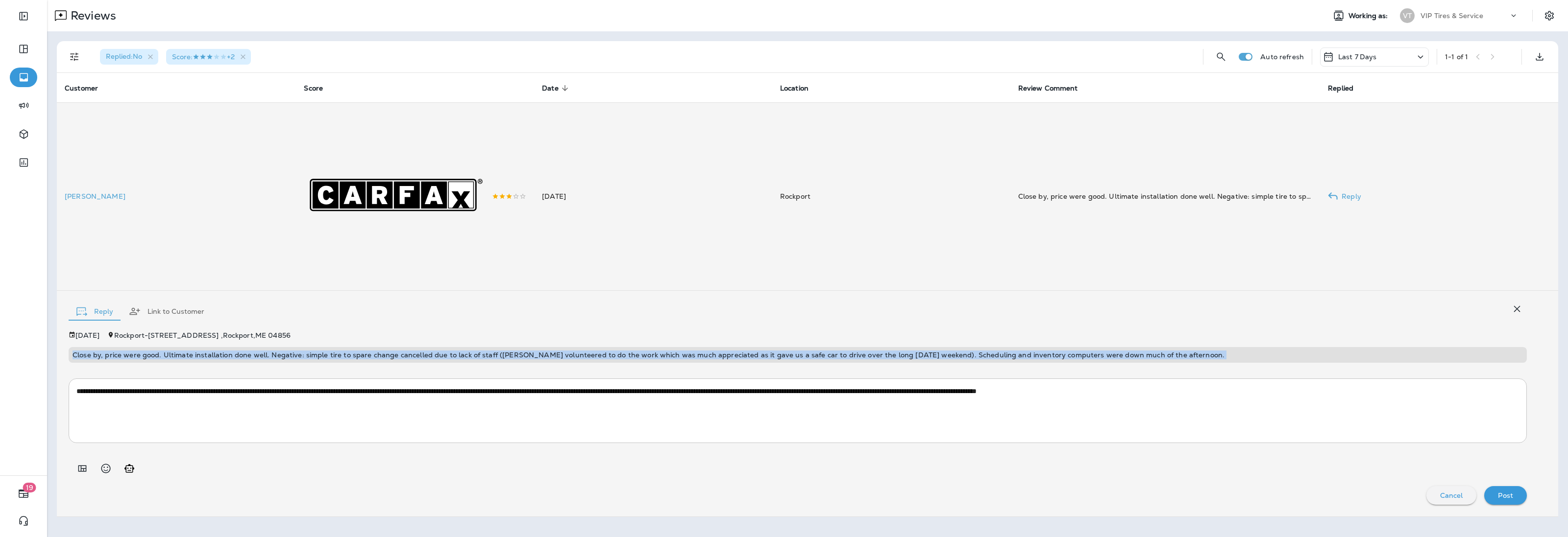
click at [963, 355] on p "Close by, price were good. Ultimate installation done well. Negative: simple ti…" at bounding box center [797, 355] width 1451 height 8
copy p "Close by, price were good. Ultimate installation done well. Negative: simple ti…"
click at [1510, 492] on p "Post" at bounding box center [1505, 495] width 15 height 8
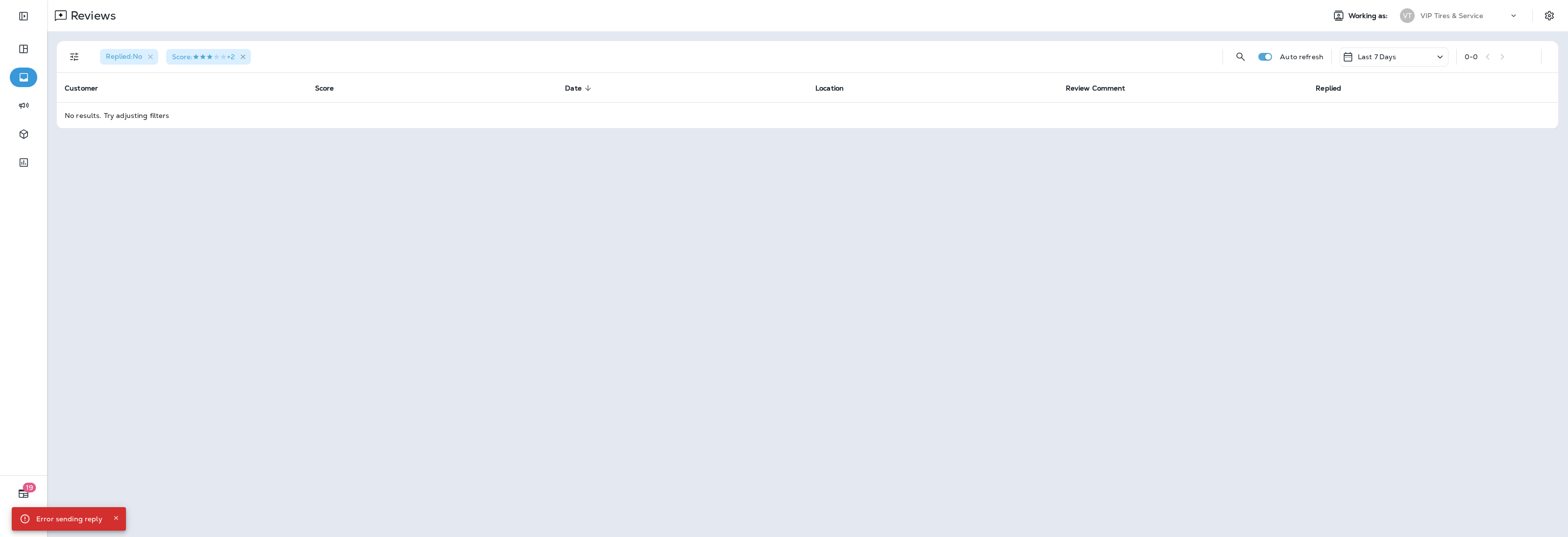
click at [248, 55] on icon "button" at bounding box center [243, 57] width 9 height 9
